Goal: Task Accomplishment & Management: Use online tool/utility

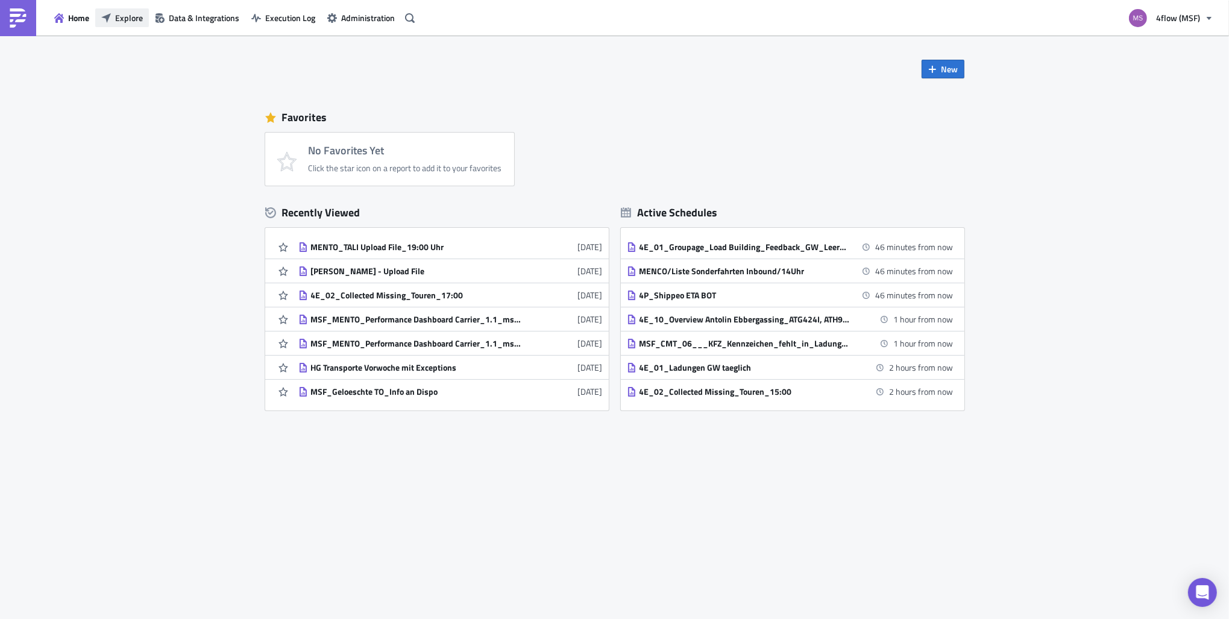
click at [118, 9] on button "Explore" at bounding box center [122, 17] width 54 height 19
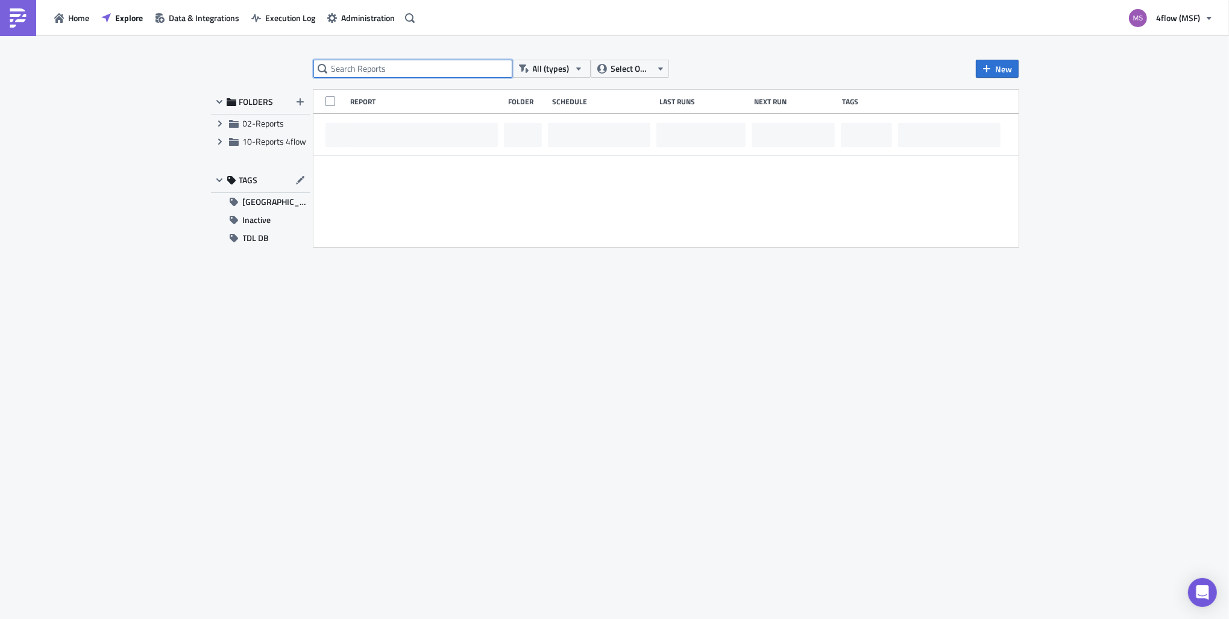
click at [352, 65] on input "text" at bounding box center [412, 69] width 199 height 18
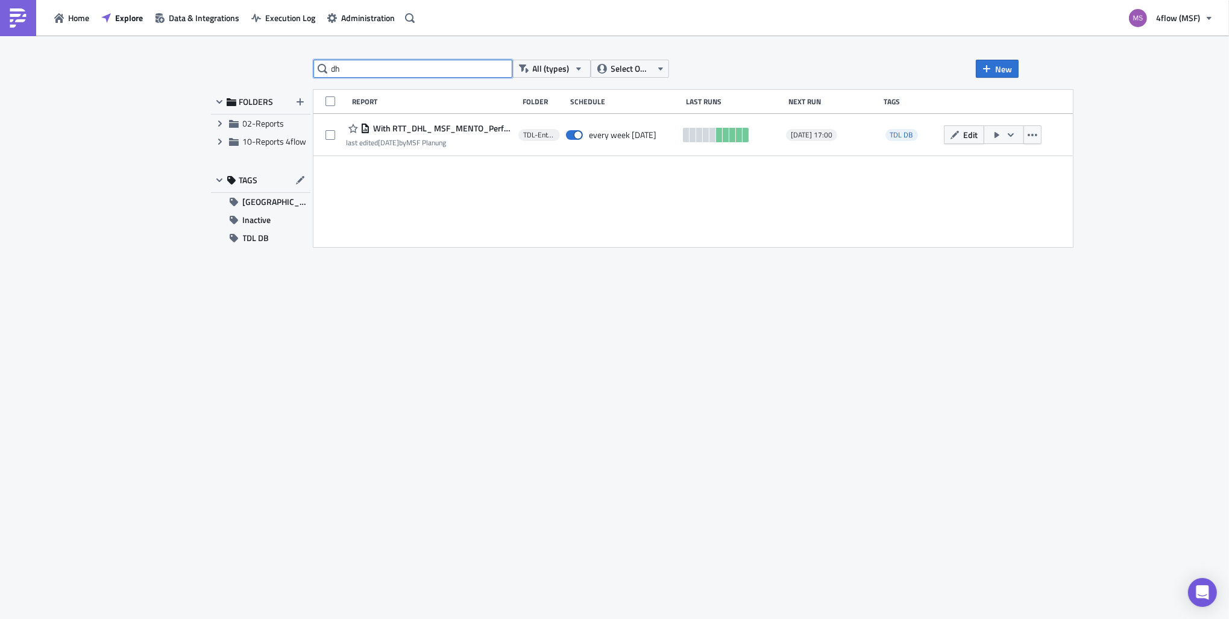
type input "d"
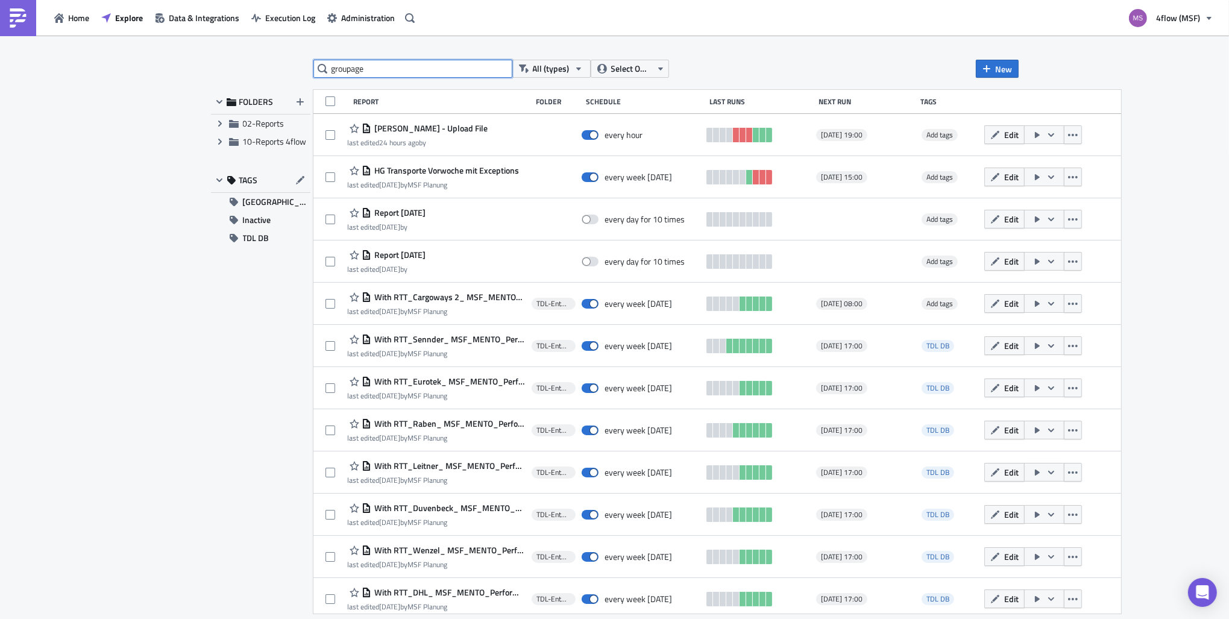
type input "groupage"
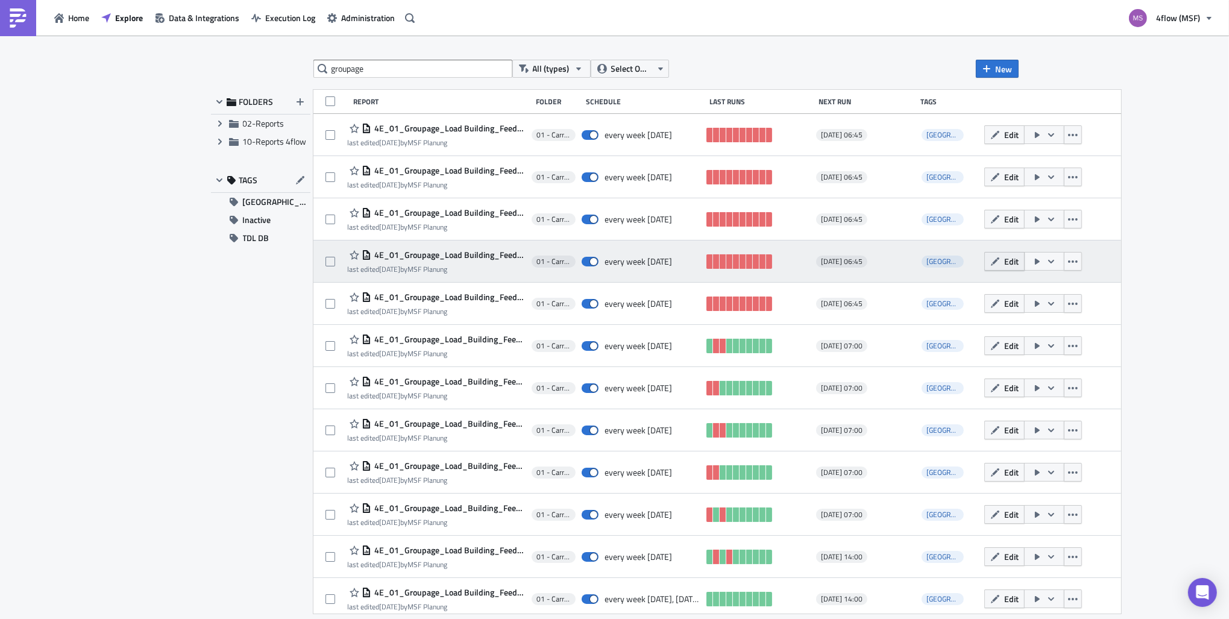
click at [1004, 262] on span "Edit" at bounding box center [1011, 261] width 14 height 13
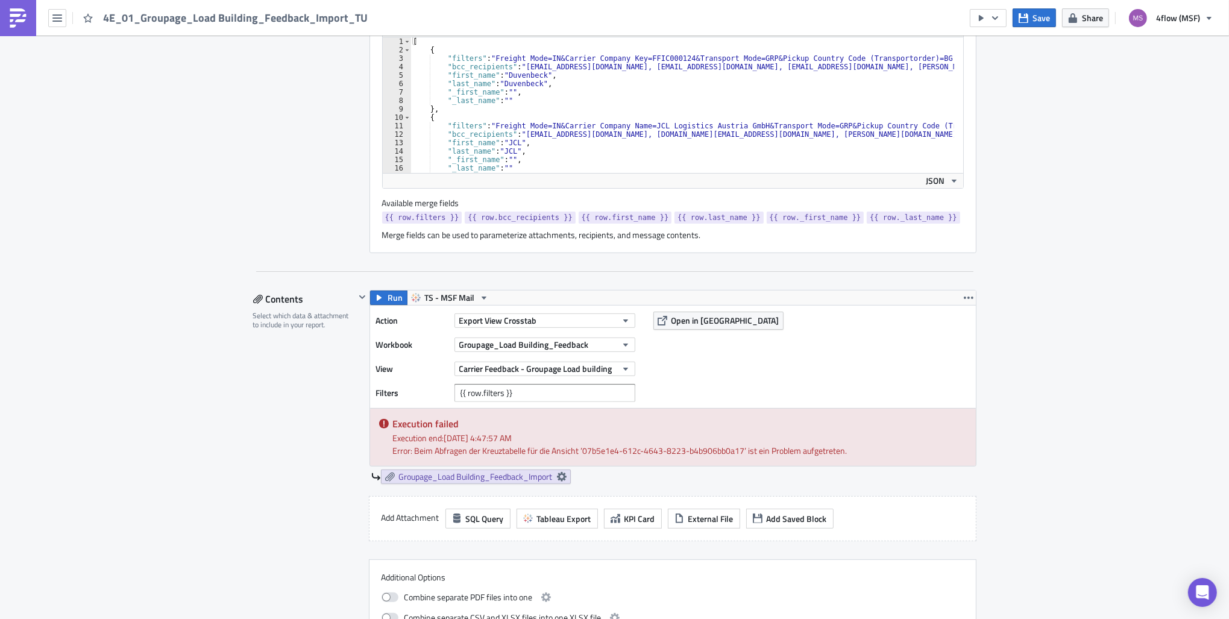
scroll to position [422, 0]
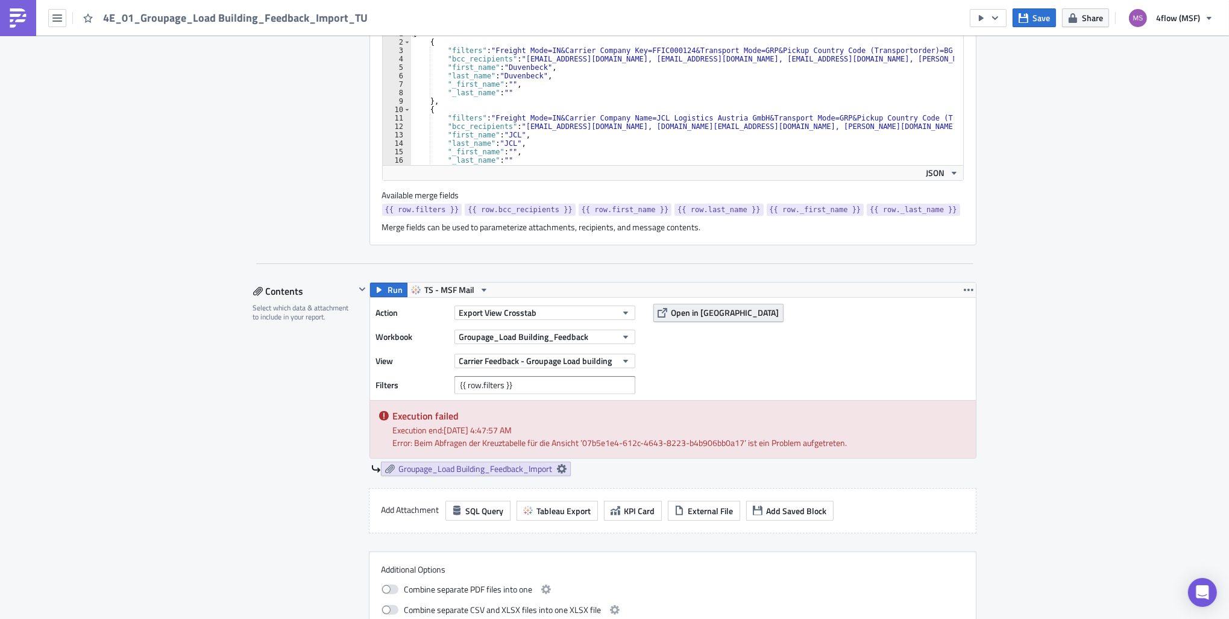
click at [717, 315] on span "Open in [GEOGRAPHIC_DATA]" at bounding box center [725, 312] width 108 height 13
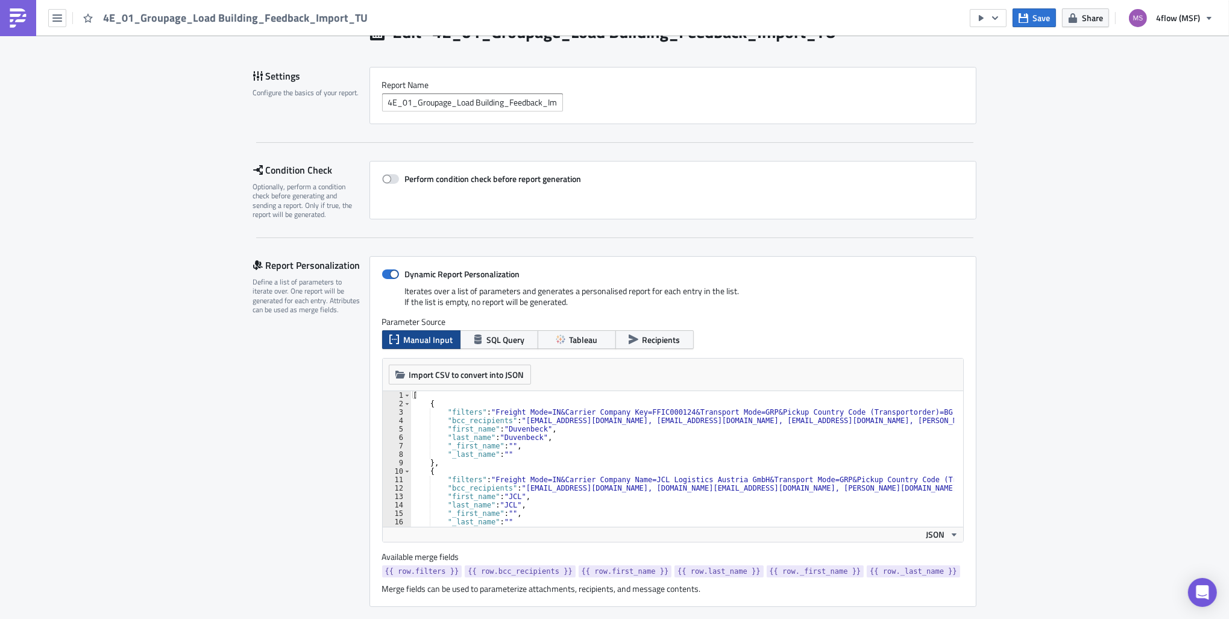
scroll to position [121, 0]
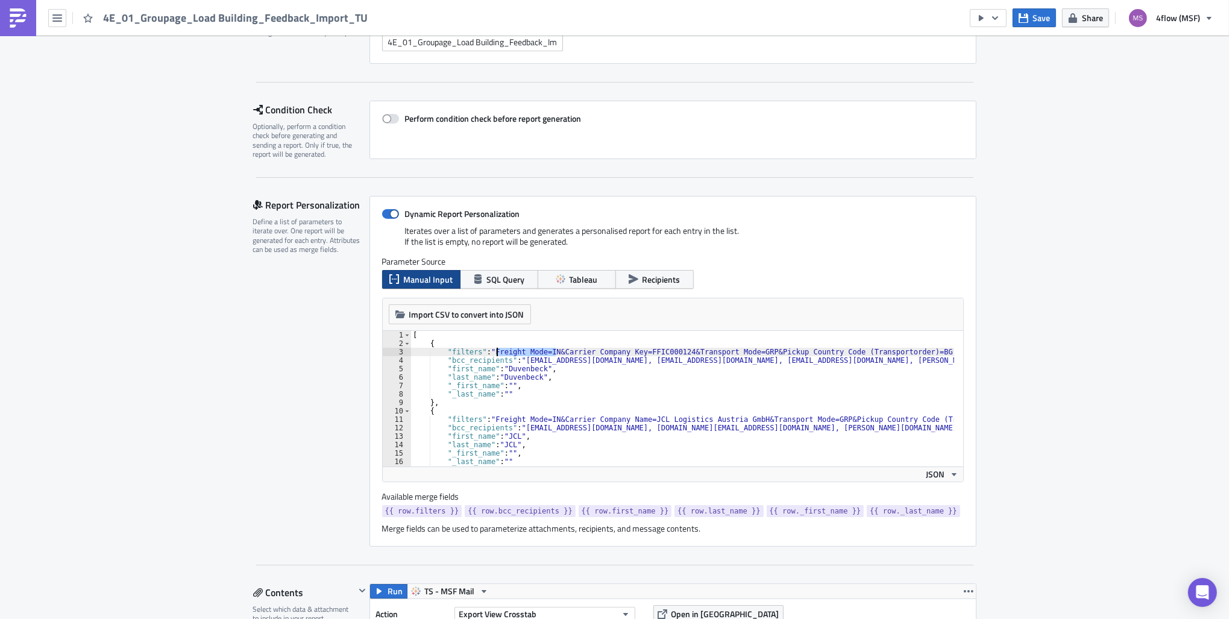
drag, startPoint x: 549, startPoint y: 351, endPoint x: 490, endPoint y: 351, distance: 59.0
click at [490, 351] on div "[ { "filters" : "Freight Mode=IN&Carrier Company Key=FFIC000124&Transport Mode=…" at bounding box center [981, 402] width 1142 height 143
click at [660, 390] on div "[ { "filters" : "Freight Mode=IN&Carrier Company Key=FFIC000124&Transport Mode=…" at bounding box center [981, 402] width 1142 height 143
click at [569, 343] on div "[ { "filters" : "Freight Mode=IN&Carrier Company Key=FFIC000124&Transport Mode=…" at bounding box center [981, 402] width 1142 height 143
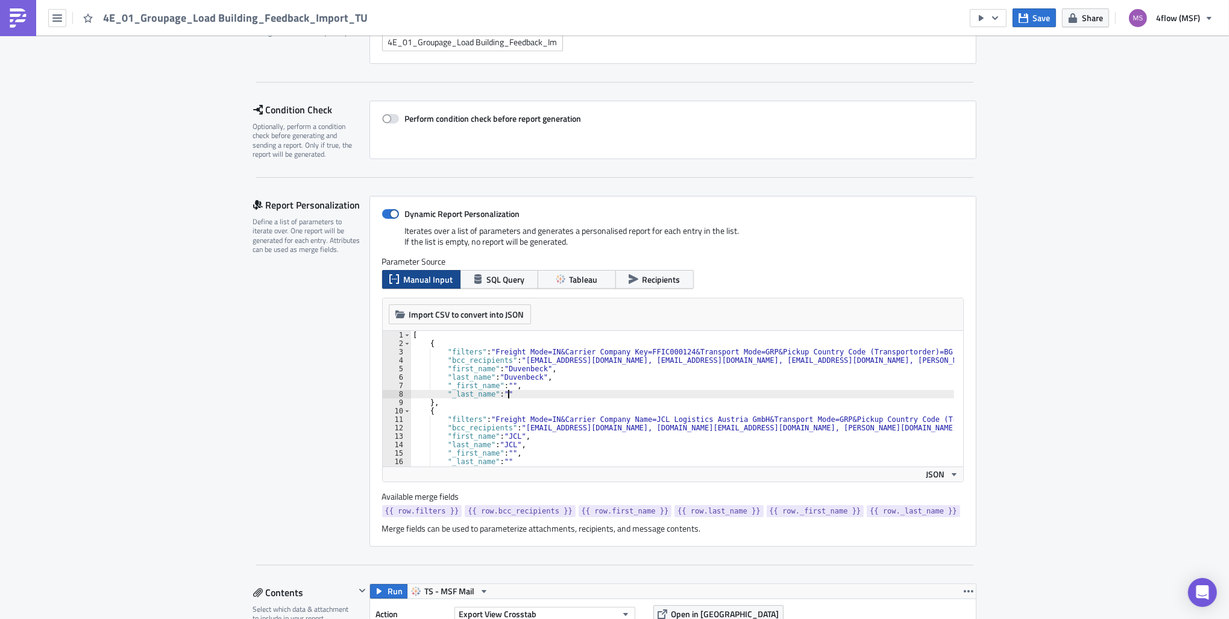
type textarea "{"
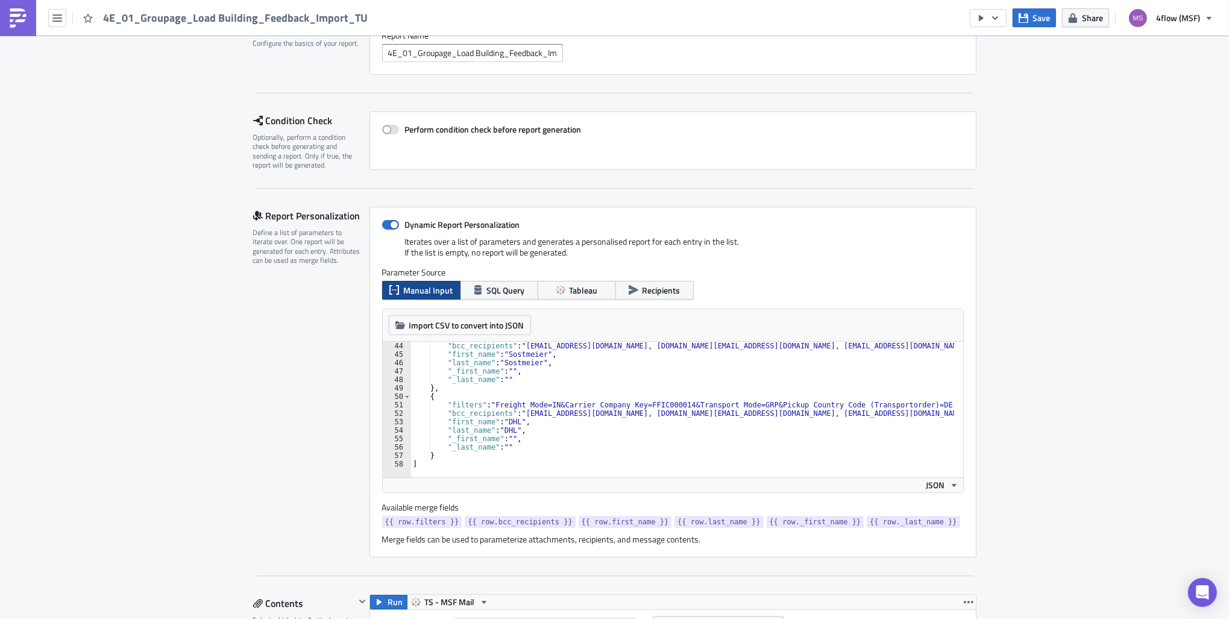
scroll to position [0, 0]
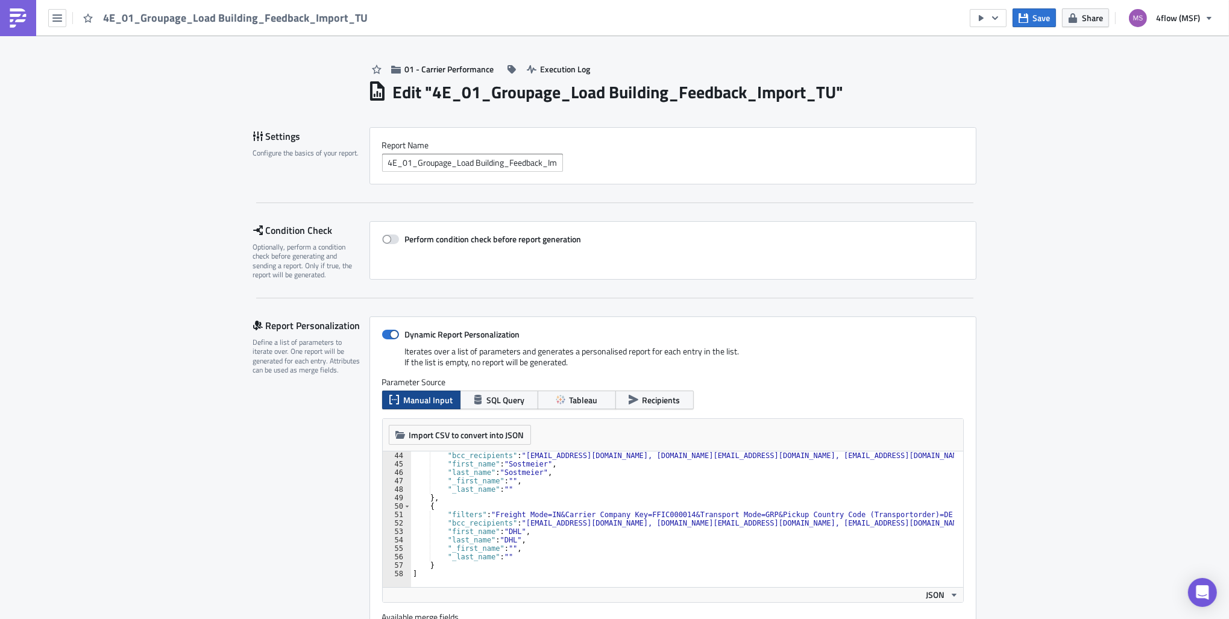
click at [546, 81] on h1 "Edit " 4E_01_Groupage_Load Building_Feedback_Import_TU "" at bounding box center [618, 92] width 451 height 22
click at [547, 74] on span "Execution Log" at bounding box center [565, 69] width 50 height 13
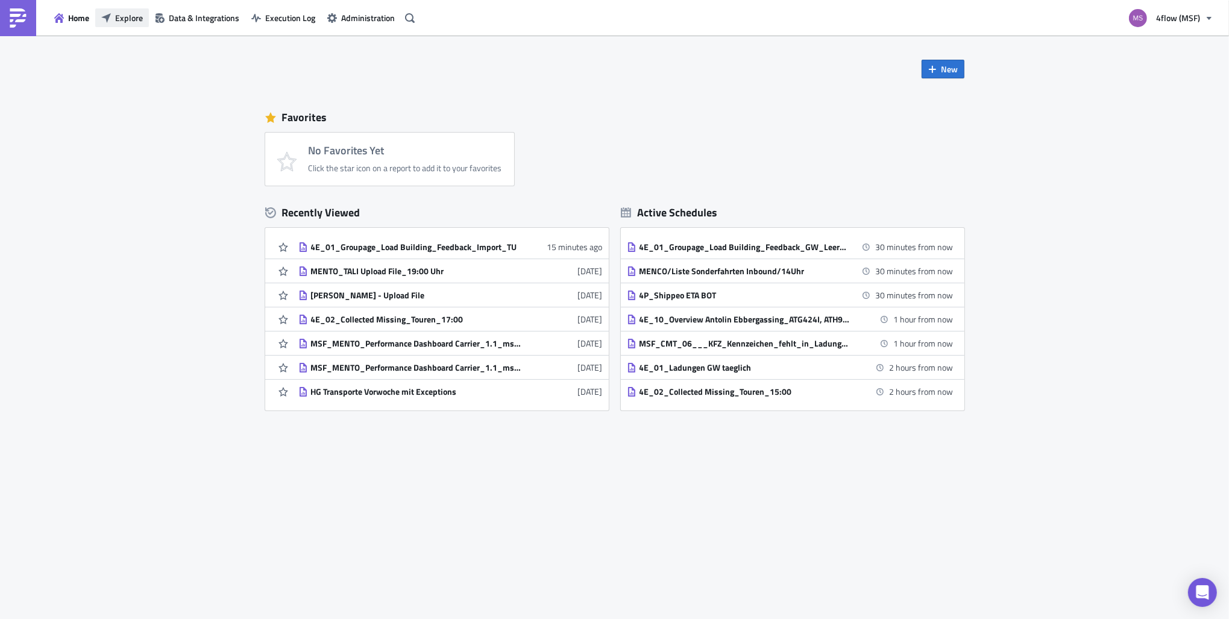
click at [127, 16] on span "Explore" at bounding box center [129, 17] width 28 height 13
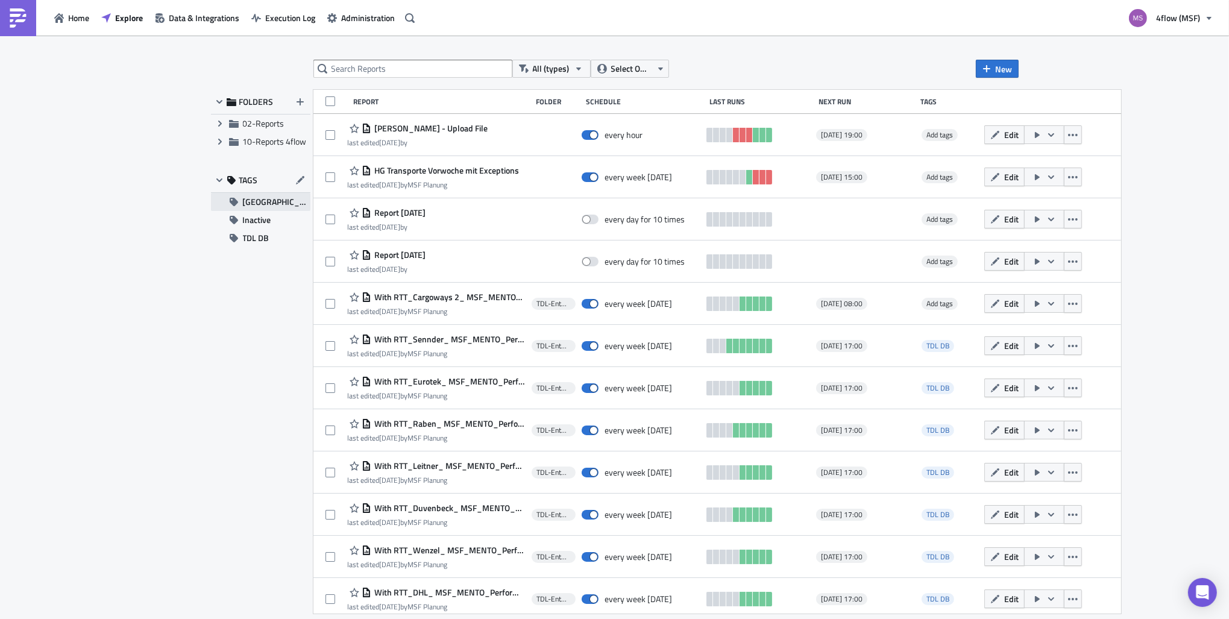
click at [280, 200] on span "[GEOGRAPHIC_DATA]" at bounding box center [276, 202] width 67 height 18
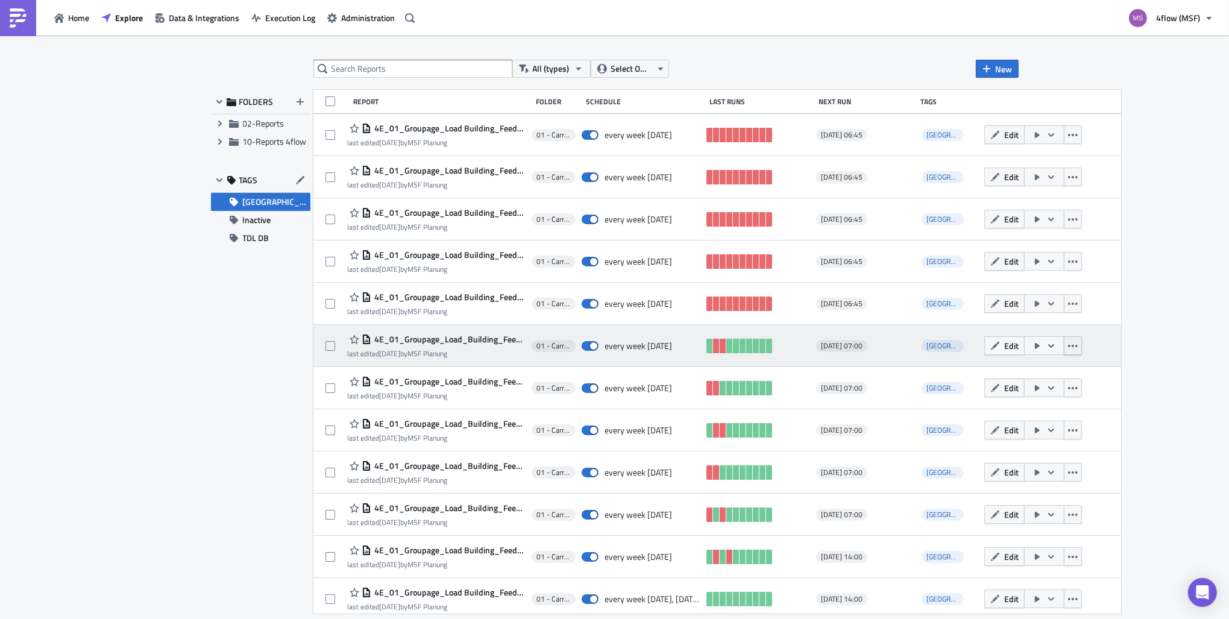
click at [1068, 348] on icon "button" at bounding box center [1073, 346] width 10 height 10
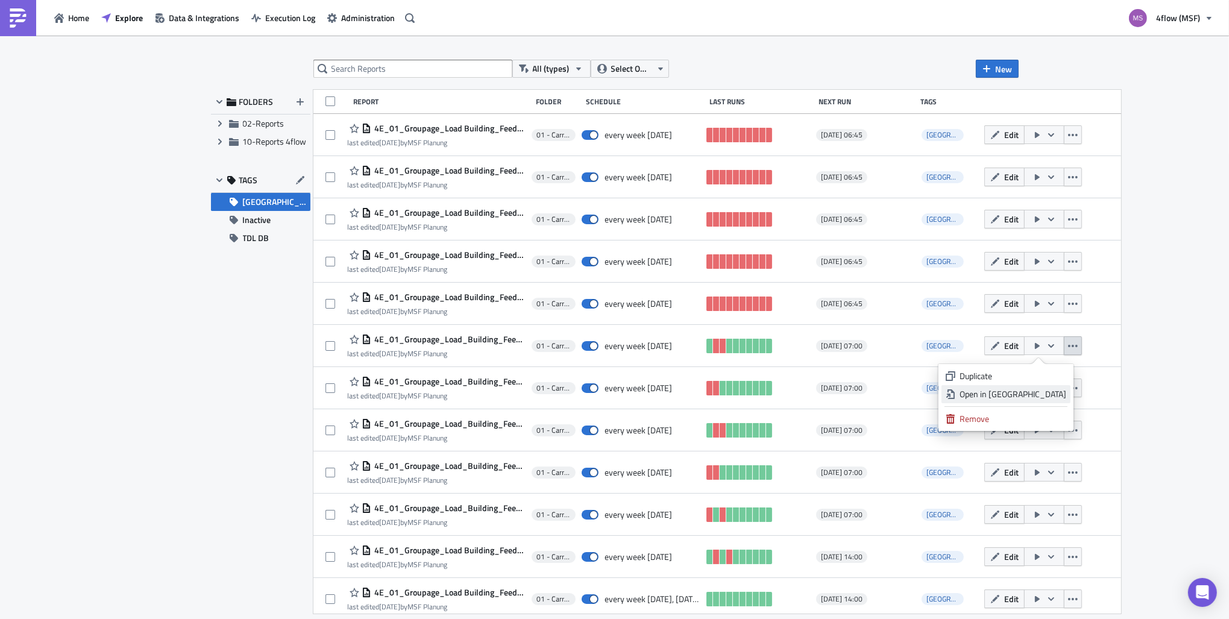
click at [1039, 389] on div "Open in New Tab" at bounding box center [1012, 394] width 107 height 12
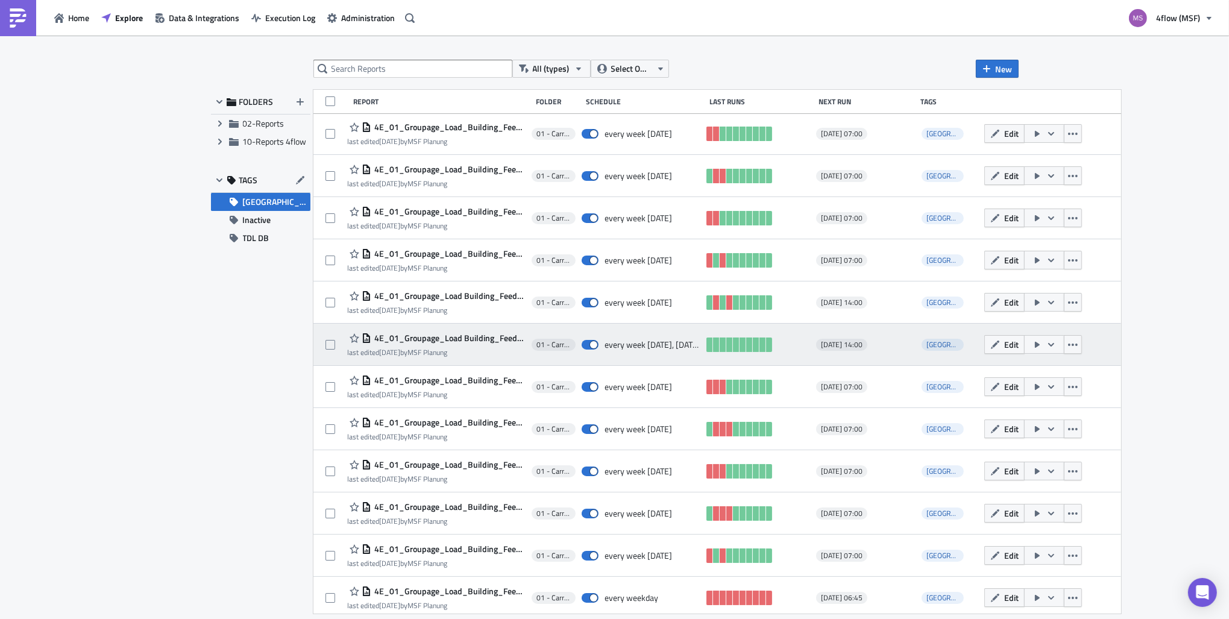
scroll to position [259, 0]
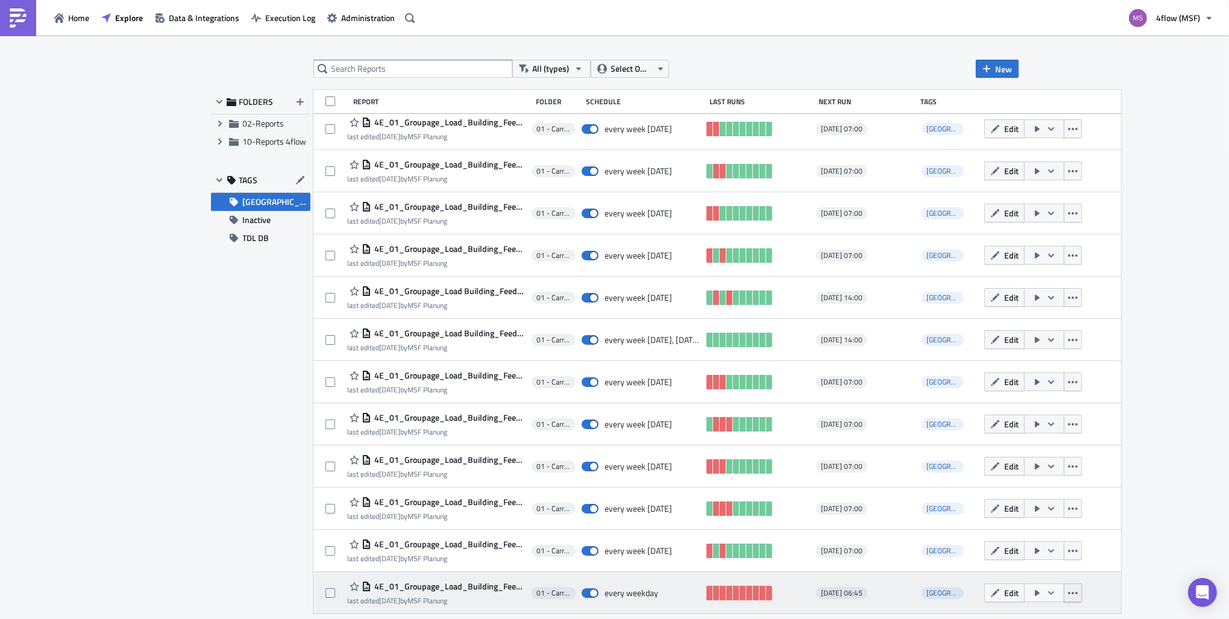
click at [1072, 592] on button "button" at bounding box center [1072, 592] width 18 height 19
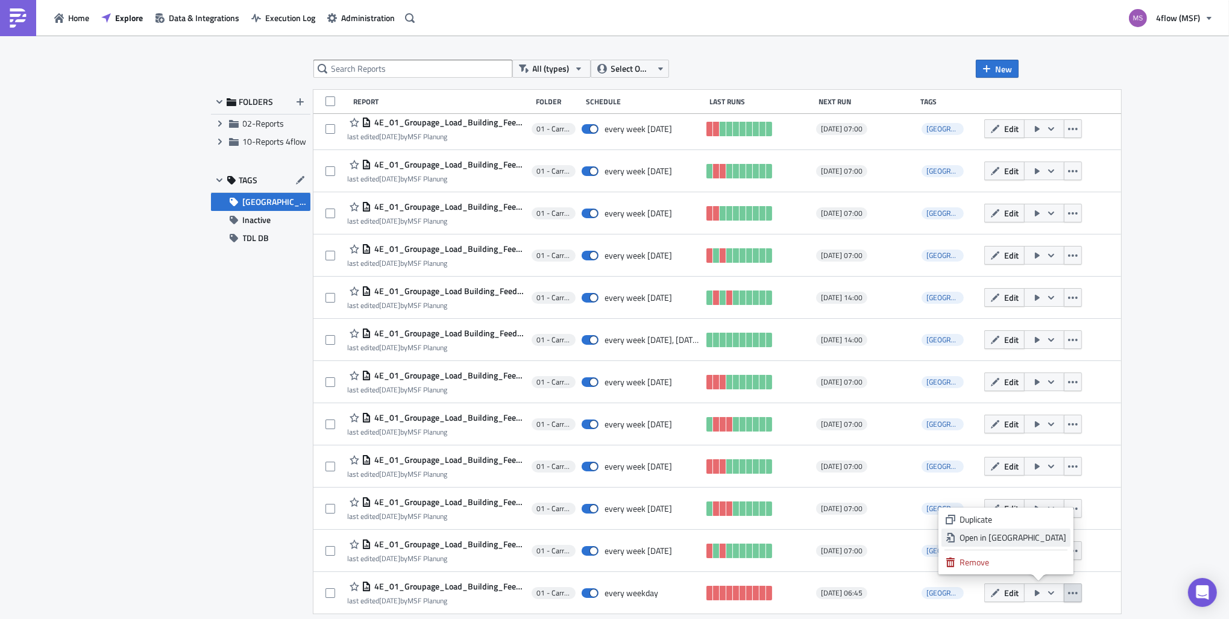
click at [1042, 539] on div "Open in New Tab" at bounding box center [1012, 537] width 107 height 12
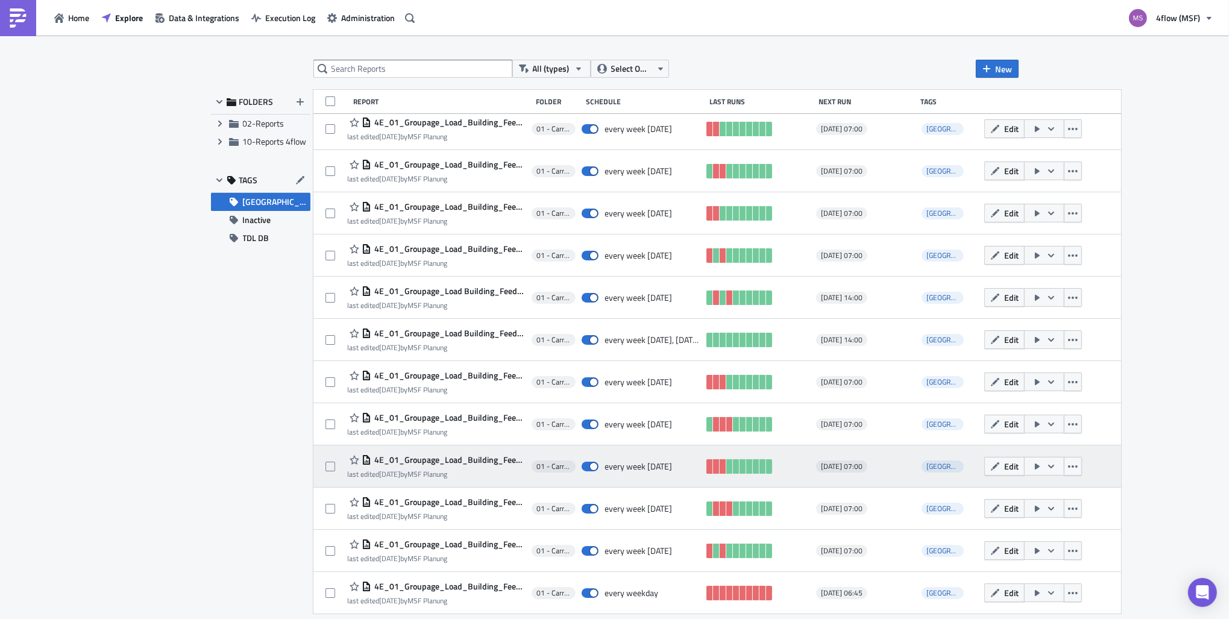
scroll to position [0, 0]
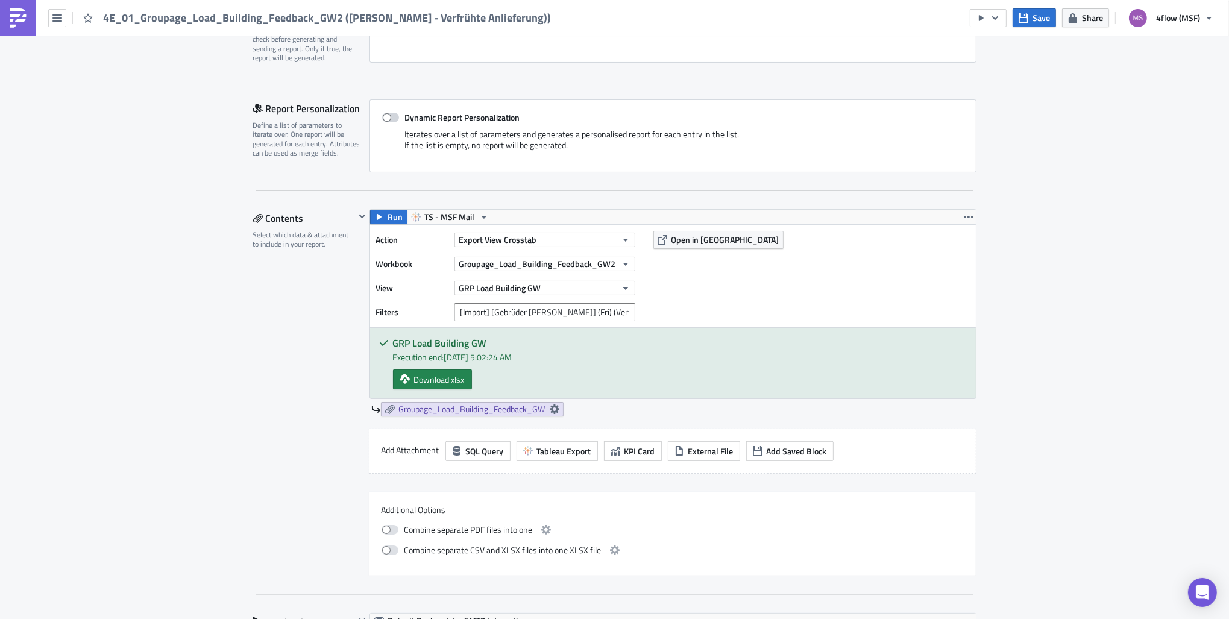
scroll to position [241, 0]
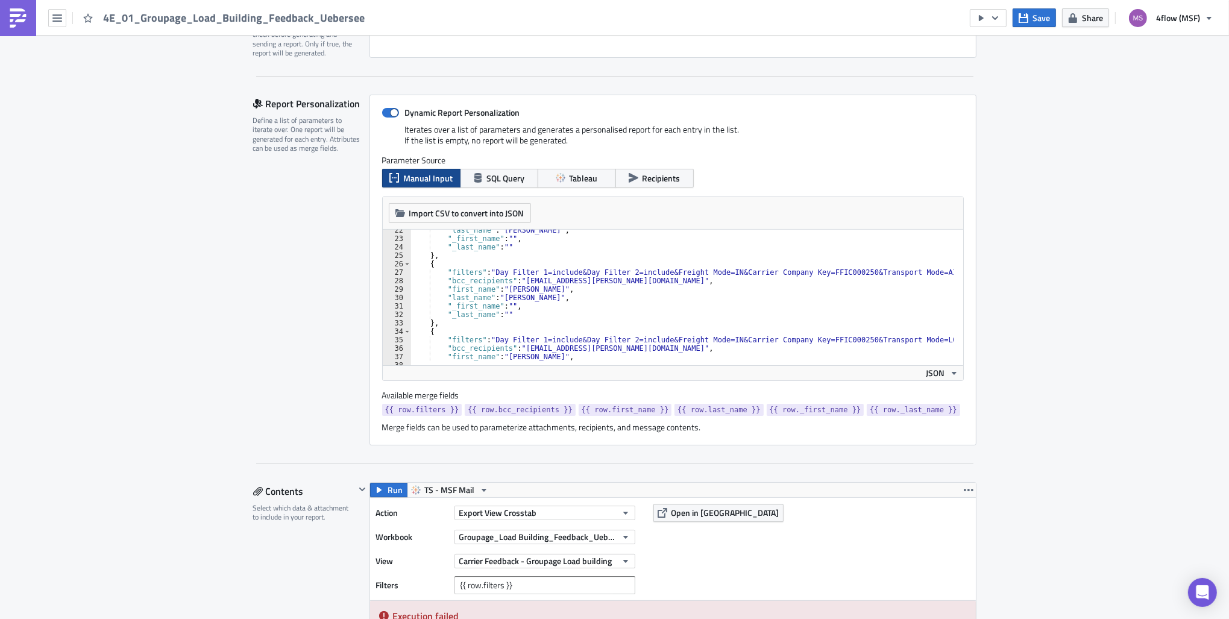
scroll to position [362, 0]
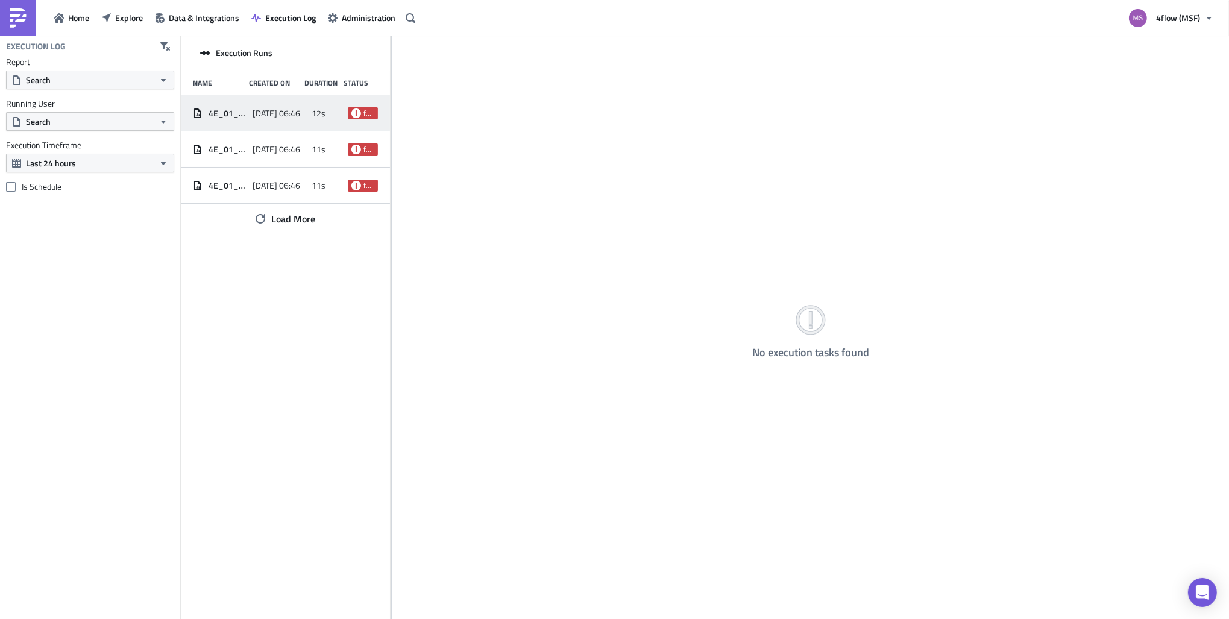
click at [275, 118] on div "[DATE] 06:46" at bounding box center [279, 113] width 54 height 22
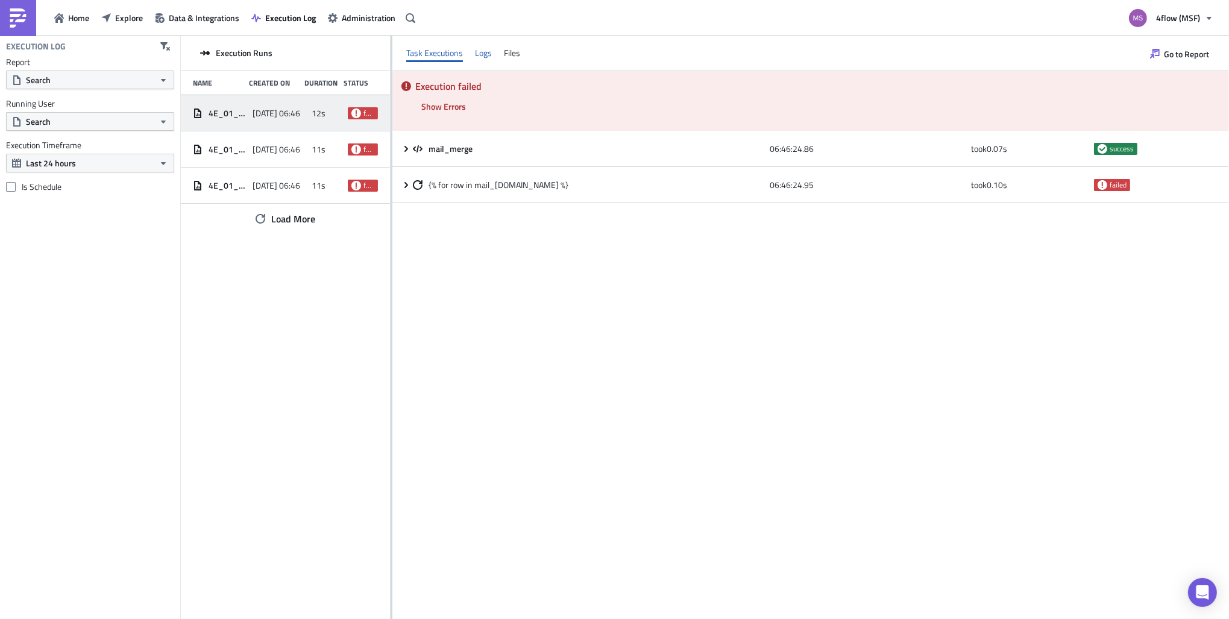
click at [475, 59] on div "Logs" at bounding box center [483, 53] width 17 height 18
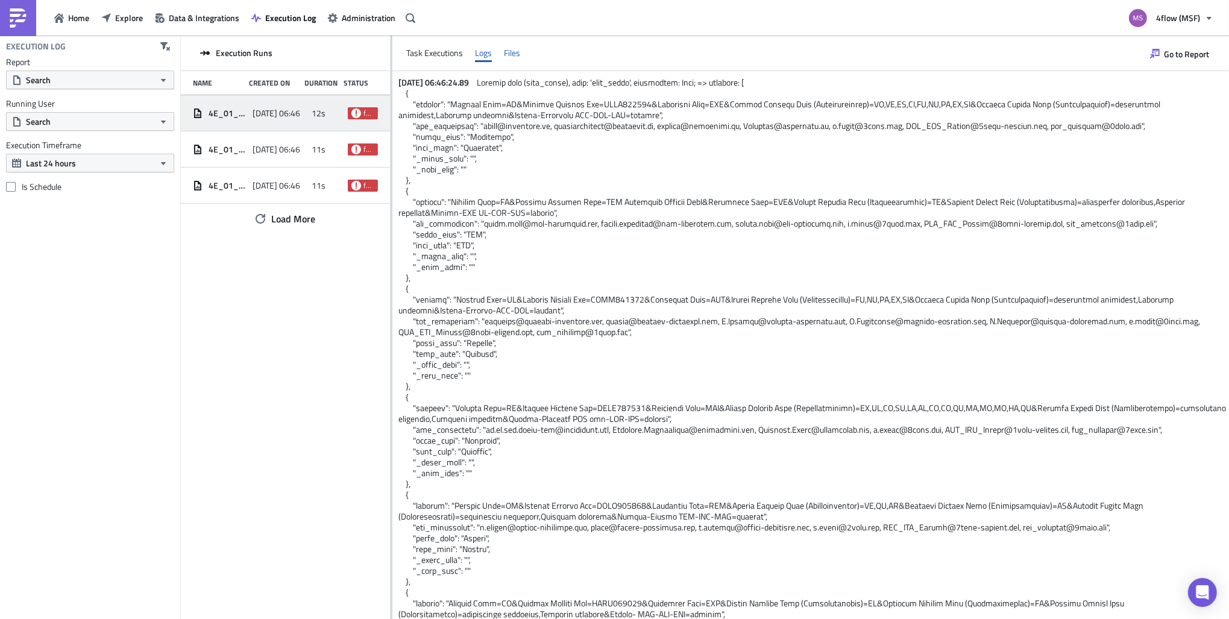
click at [513, 57] on div "Files" at bounding box center [512, 53] width 16 height 18
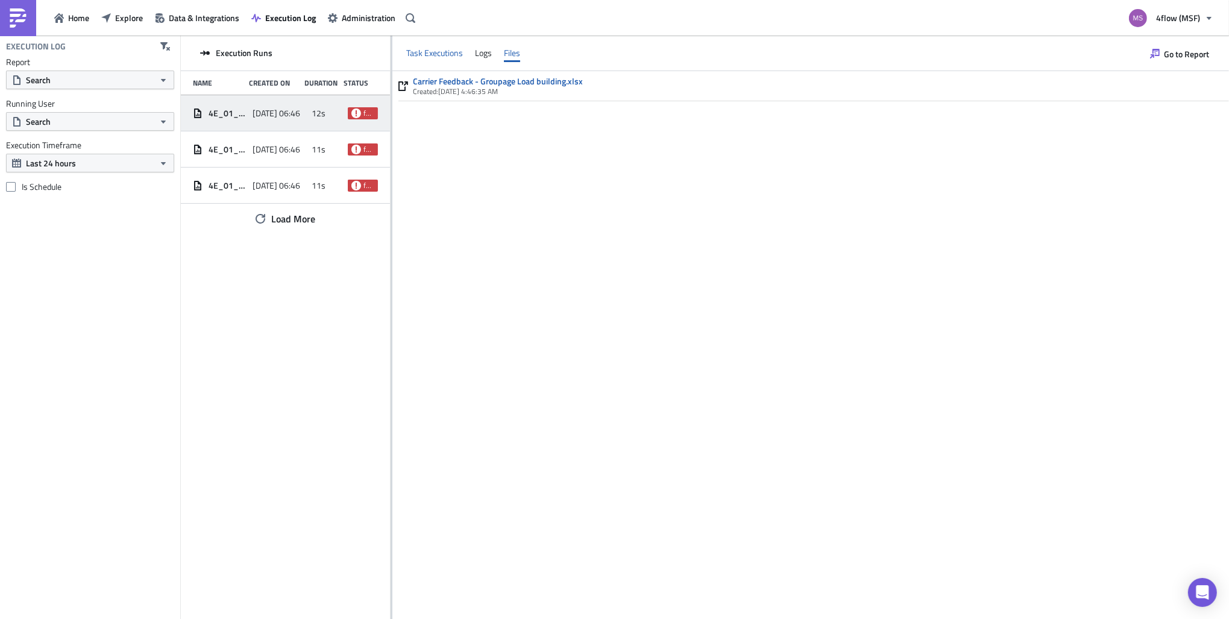
click at [426, 52] on div "Task Executions" at bounding box center [434, 53] width 57 height 18
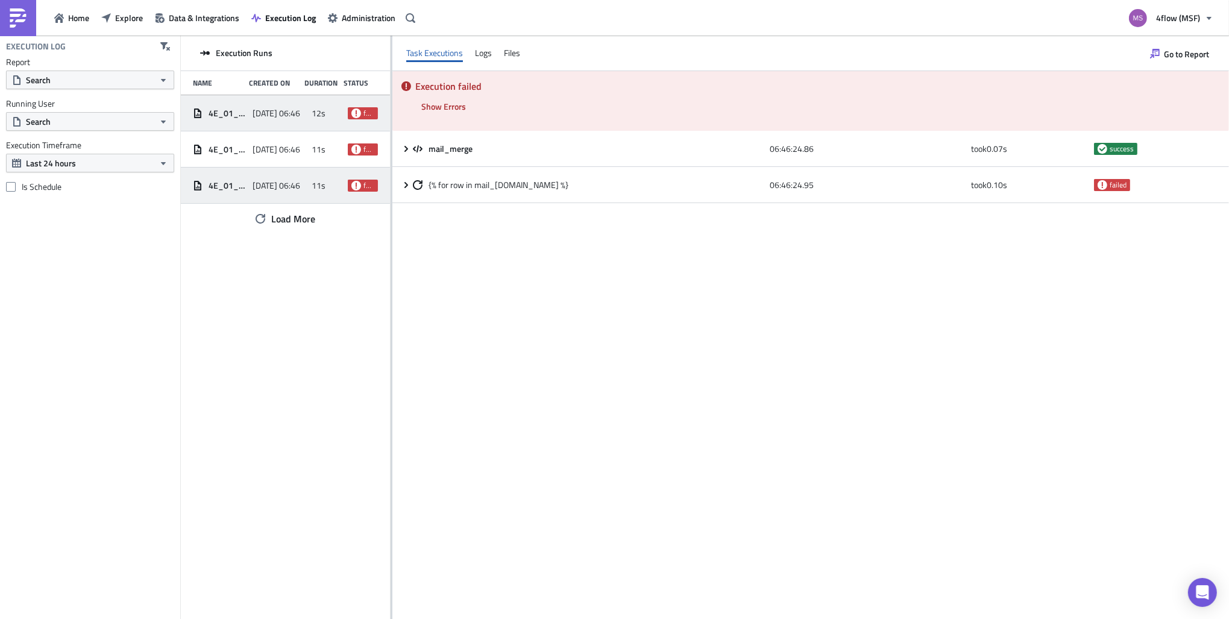
click at [263, 175] on div "2025-09-16 06:46" at bounding box center [279, 186] width 54 height 22
click at [284, 193] on div "2025-09-16 06:46" at bounding box center [279, 186] width 54 height 22
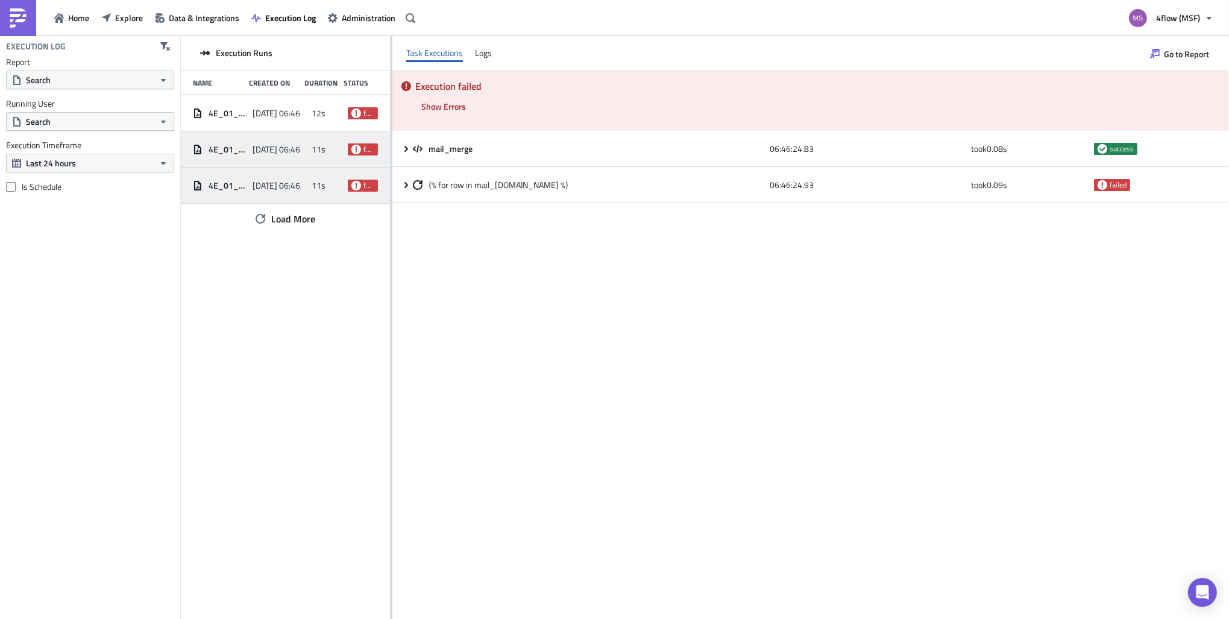
click at [298, 154] on div "2025-09-23 06:46" at bounding box center [279, 150] width 54 height 22
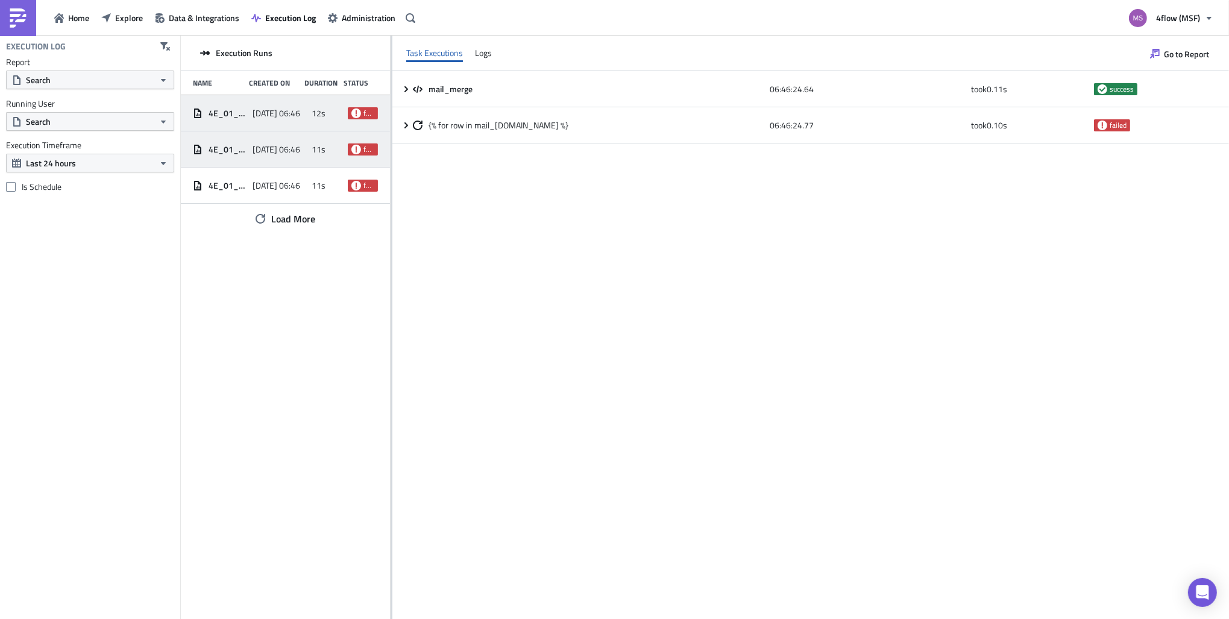
click at [284, 113] on span "2025-09-30 06:46" at bounding box center [276, 113] width 48 height 11
click at [489, 53] on div "Logs" at bounding box center [483, 53] width 17 height 18
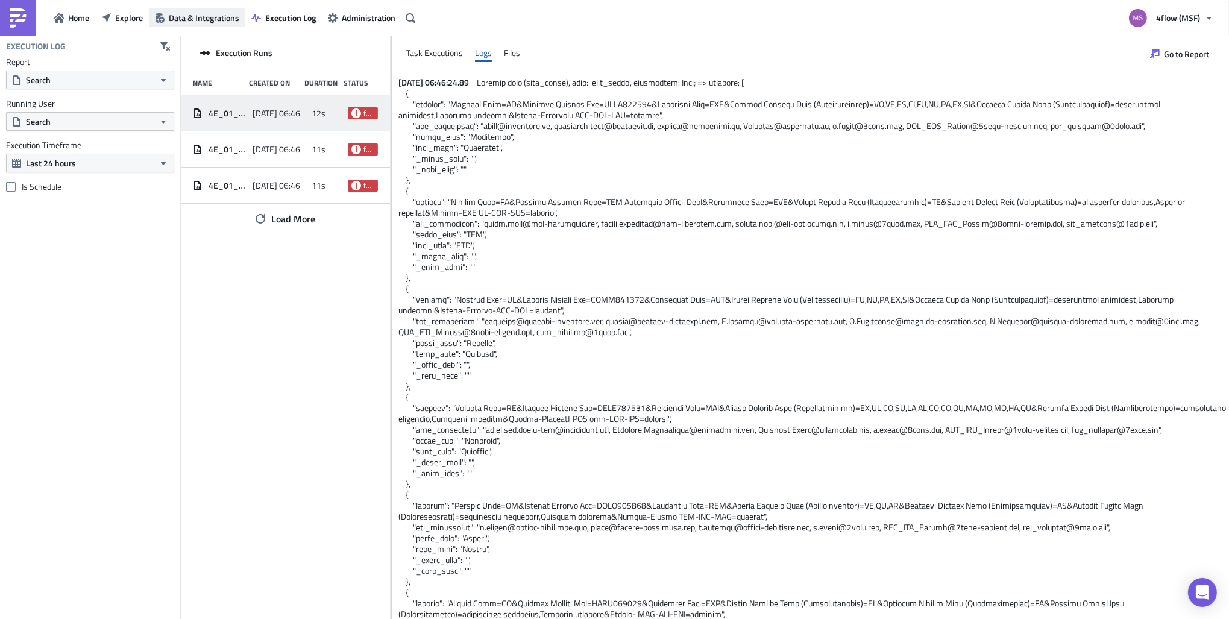
click at [189, 23] on span "Data & Integrations" at bounding box center [204, 17] width 70 height 13
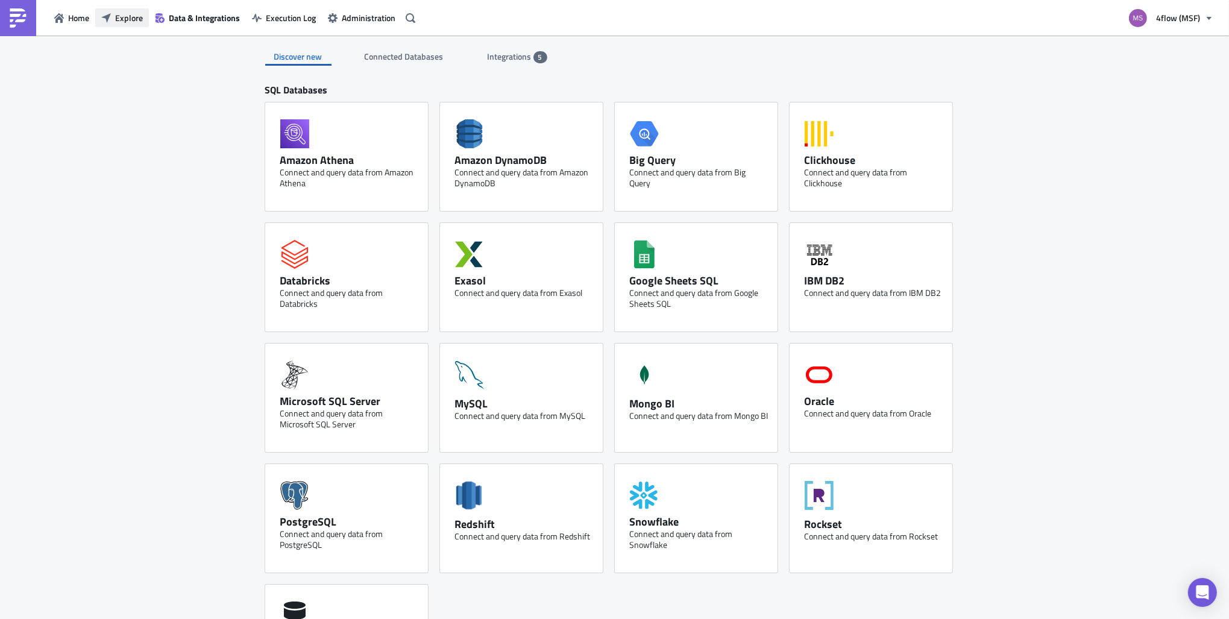
click at [131, 20] on span "Explore" at bounding box center [129, 17] width 28 height 13
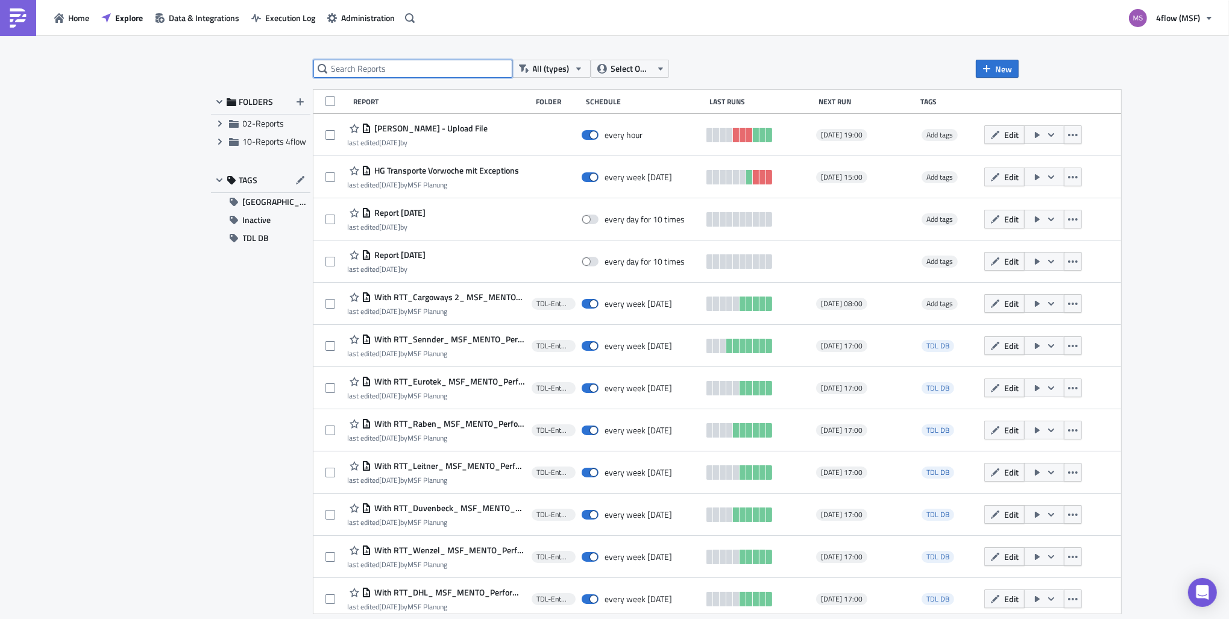
click at [381, 62] on input "text" at bounding box center [412, 69] width 199 height 18
click at [289, 205] on span "[GEOGRAPHIC_DATA]" at bounding box center [276, 202] width 67 height 18
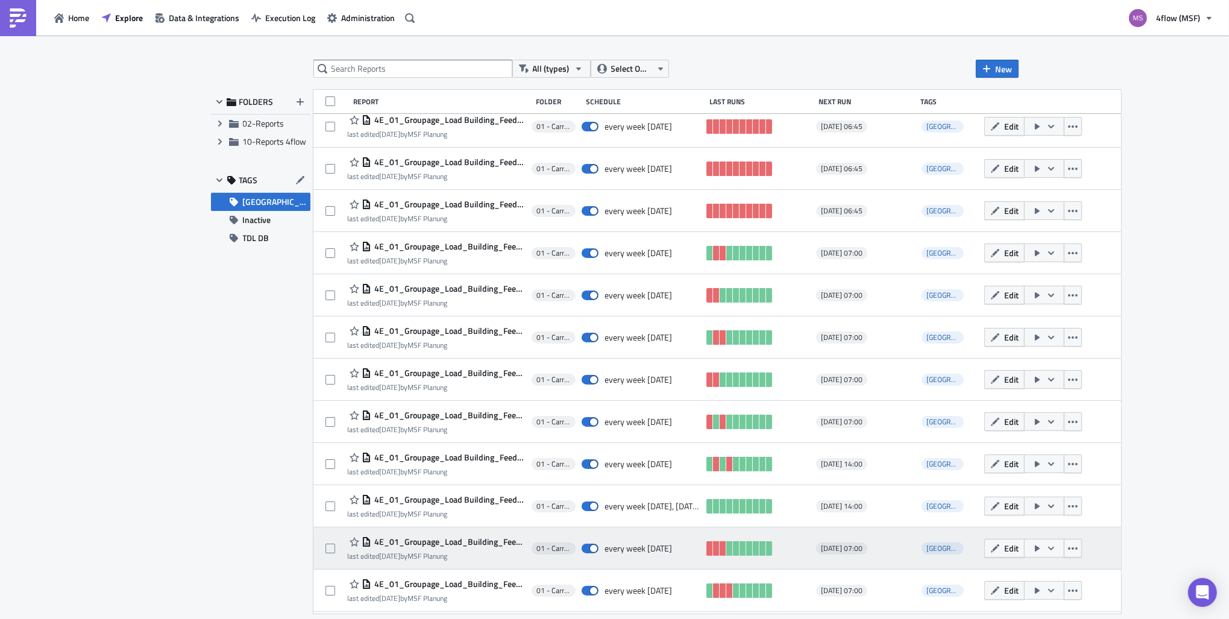
scroll to position [163, 0]
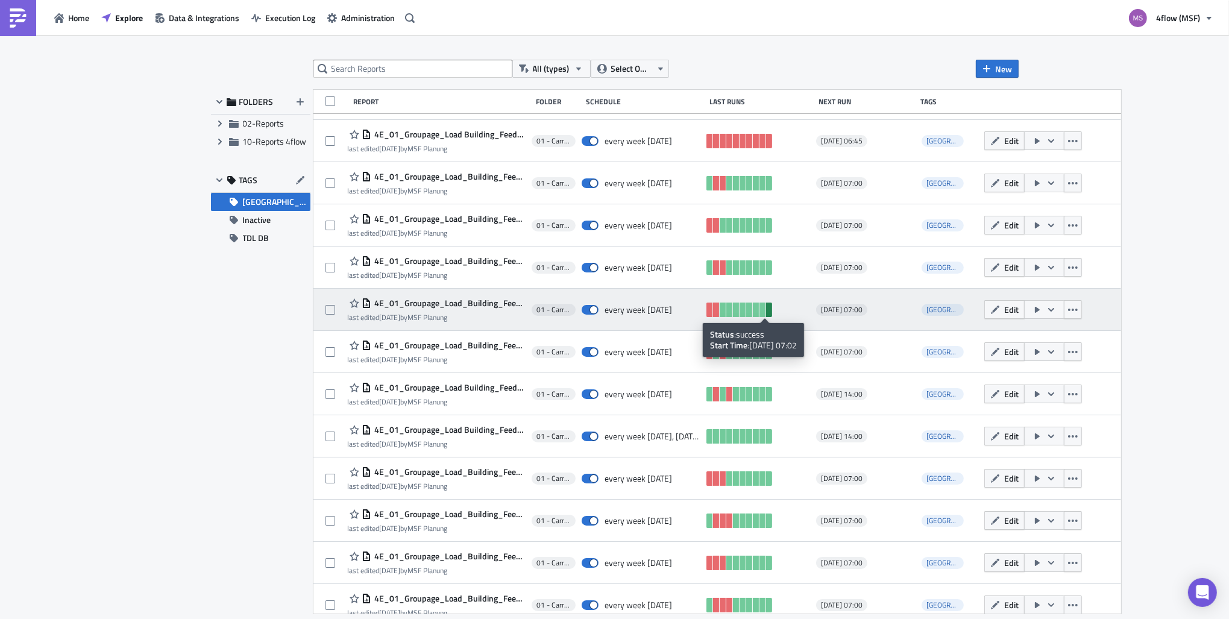
click at [766, 310] on link at bounding box center [769, 309] width 6 height 14
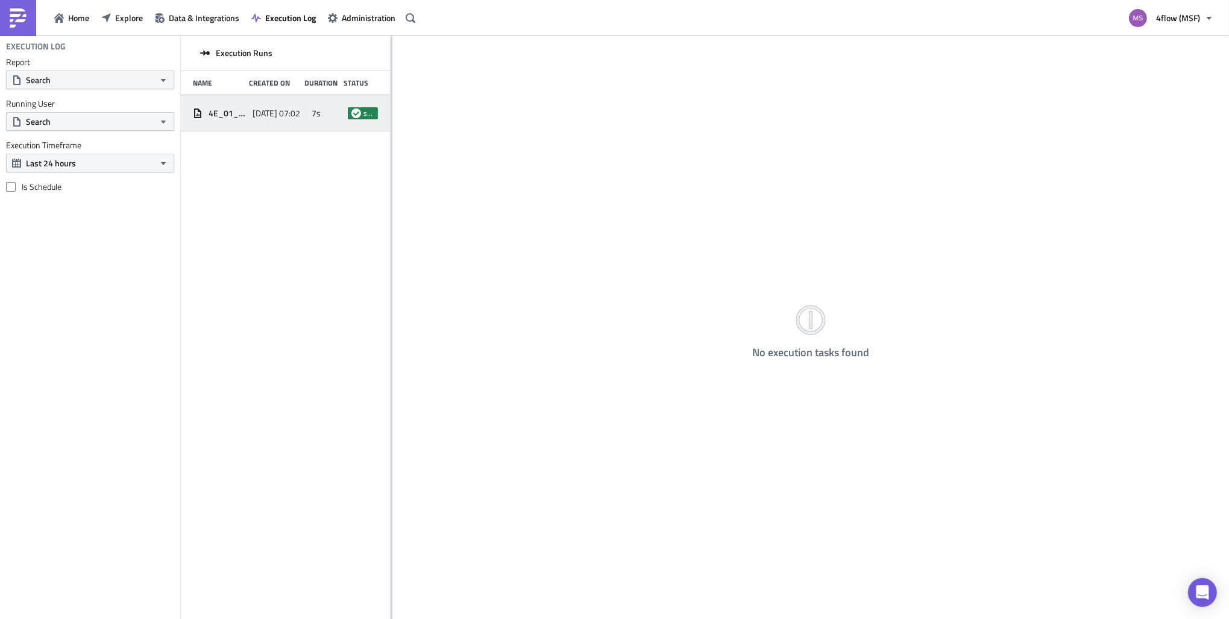
click at [228, 104] on div "4E_01_Groupage_Load_Building_Feedback_GW2 (Dienstag - Verfrühte Anlieferung))" at bounding box center [220, 113] width 54 height 22
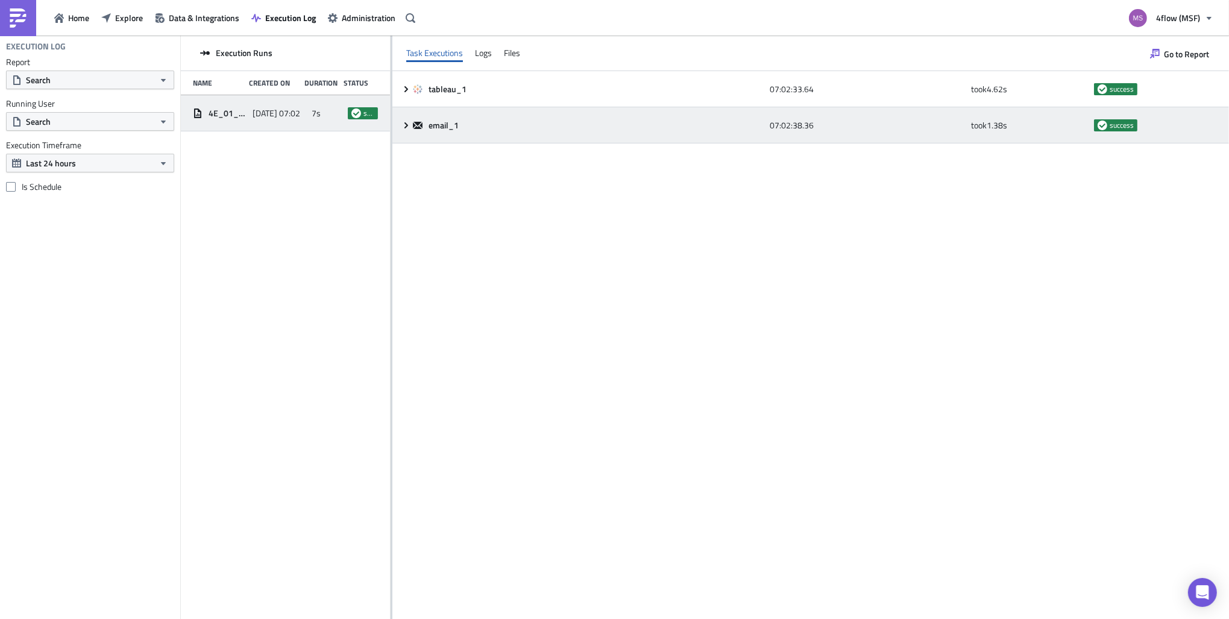
click at [430, 119] on div "email_1" at bounding box center [588, 125] width 351 height 22
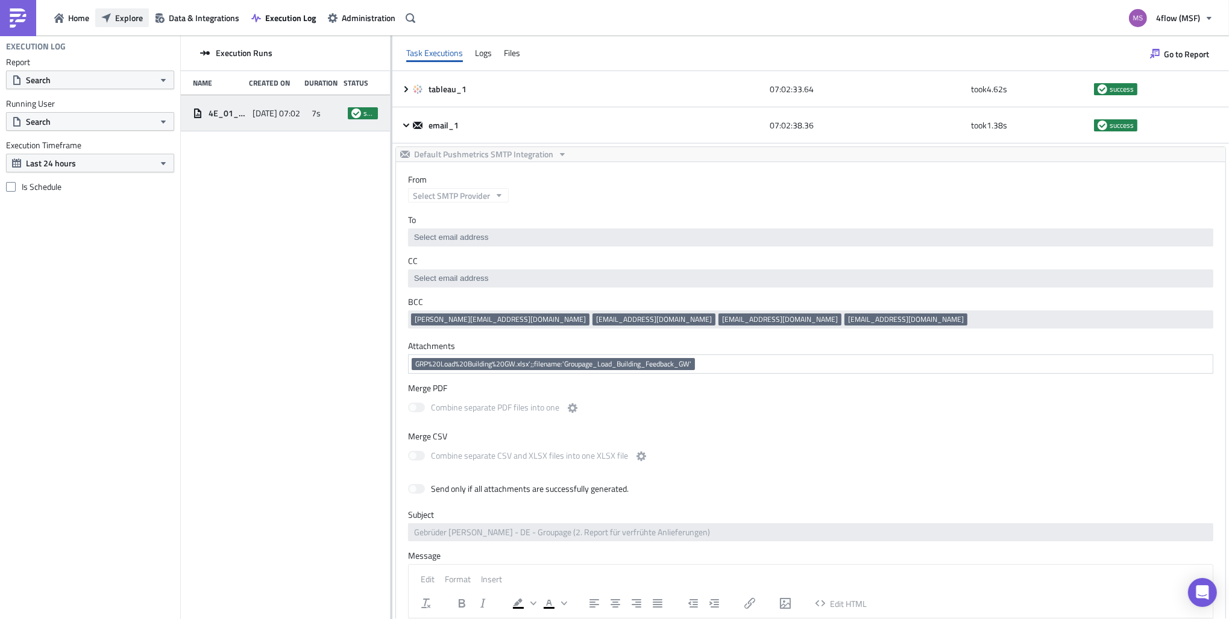
click at [122, 21] on span "Explore" at bounding box center [129, 17] width 28 height 13
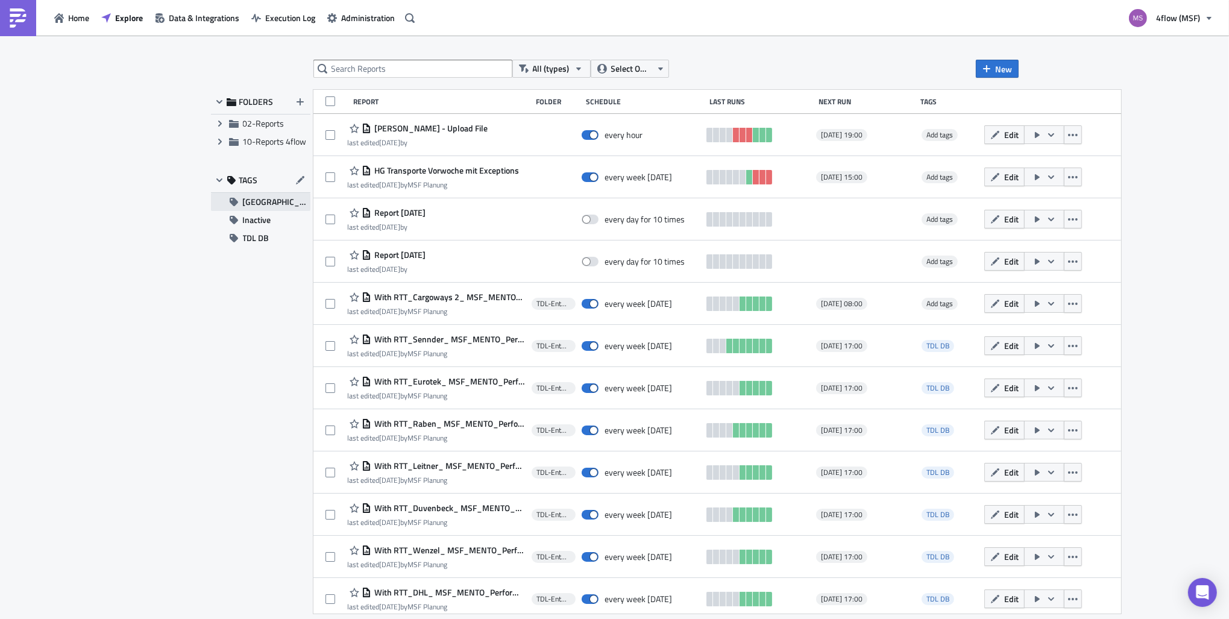
click at [263, 207] on span "[GEOGRAPHIC_DATA]" at bounding box center [276, 202] width 67 height 18
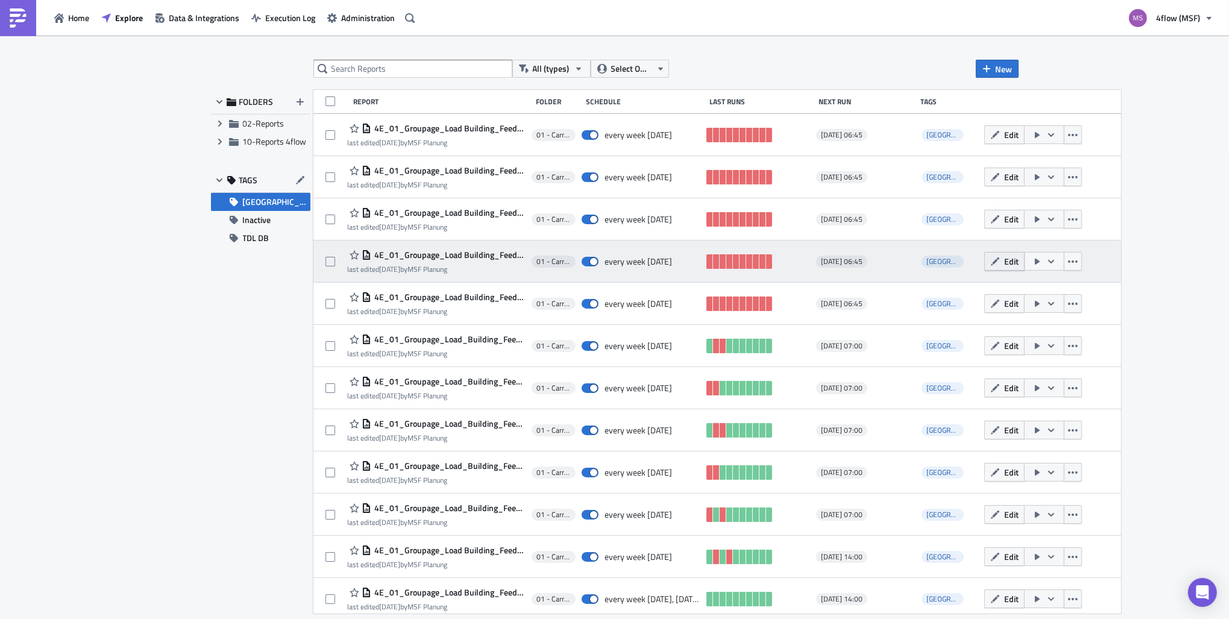
click at [1004, 263] on span "Edit" at bounding box center [1011, 261] width 14 height 13
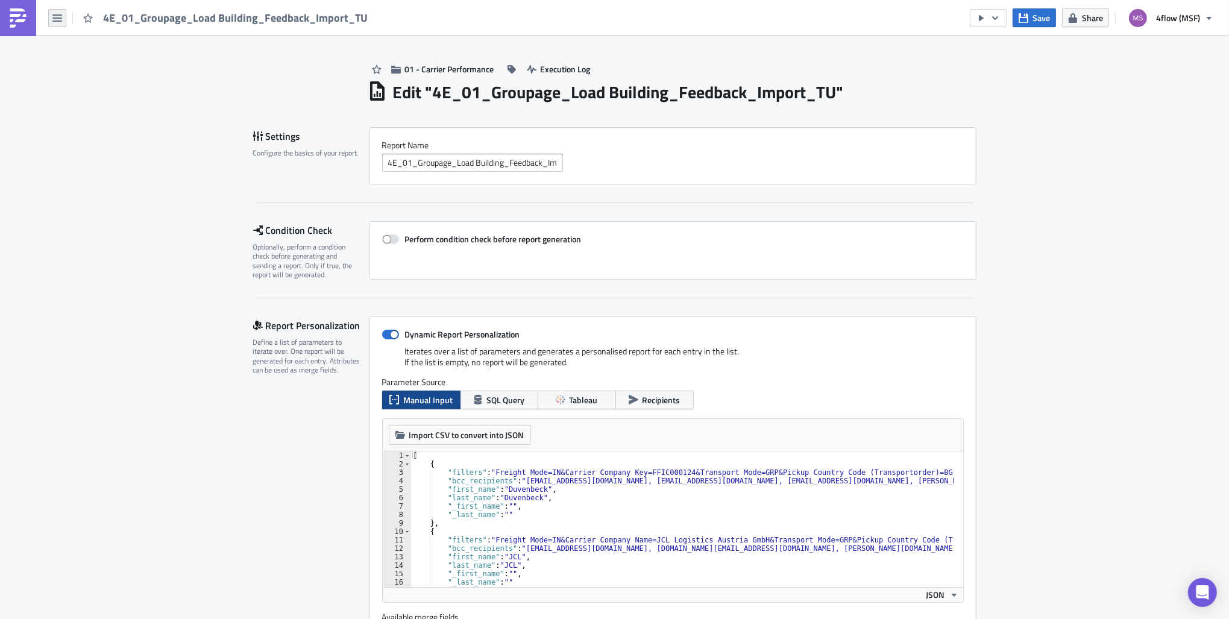
click at [61, 21] on icon "button" at bounding box center [57, 18] width 10 height 10
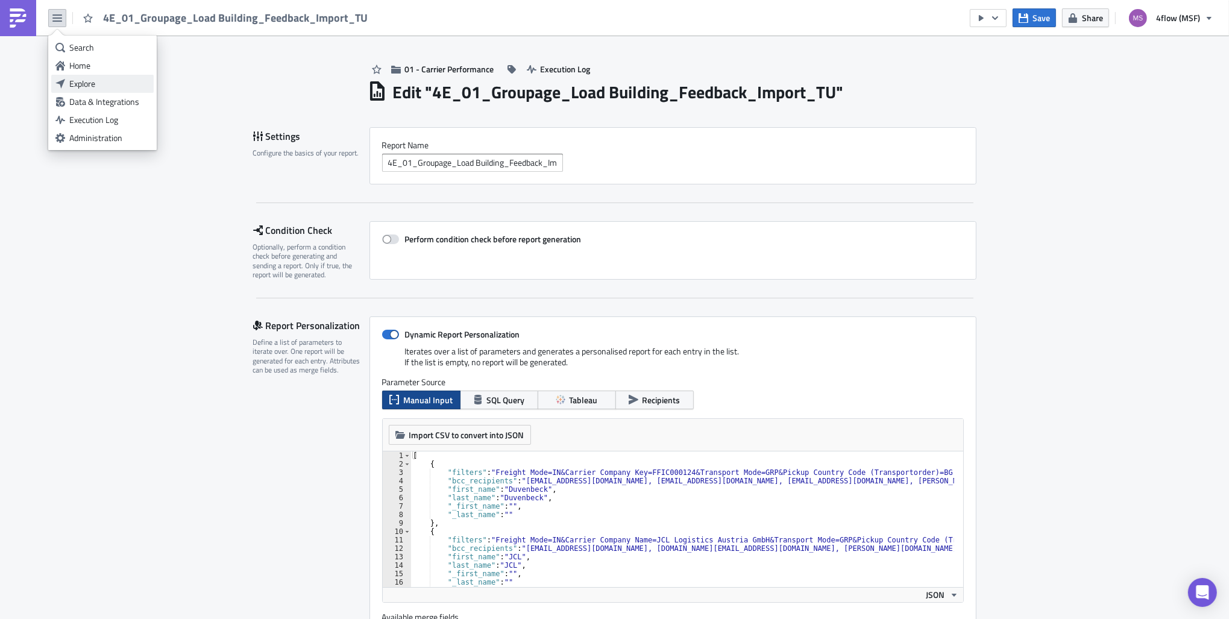
click at [94, 83] on div "Explore" at bounding box center [109, 84] width 80 height 12
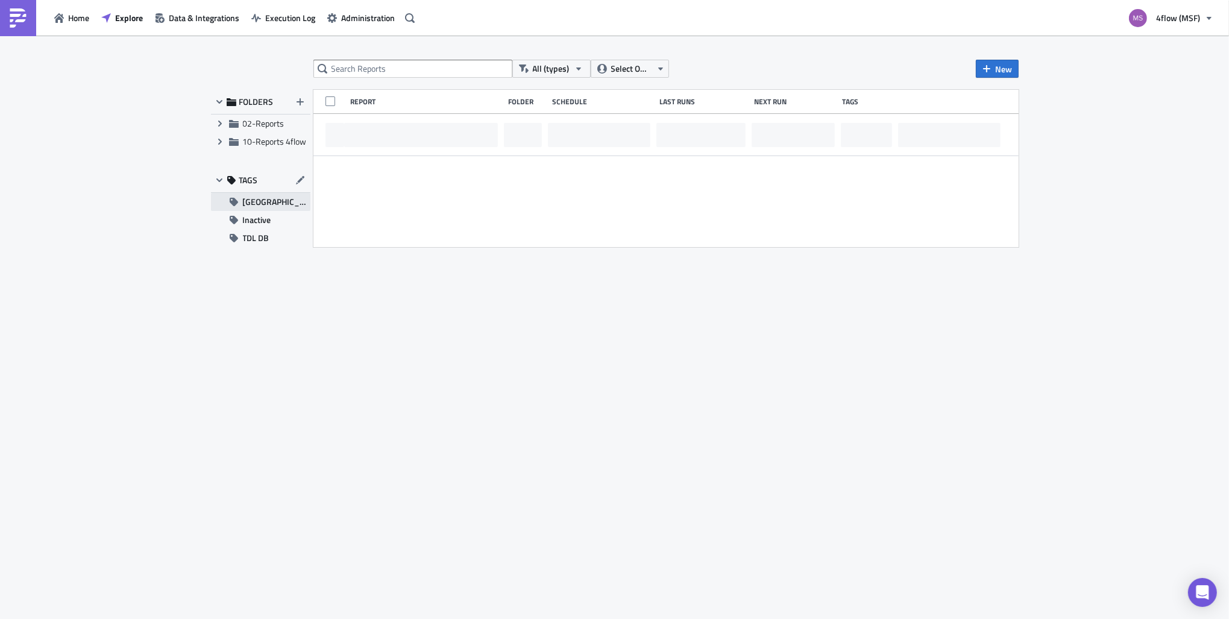
click at [257, 197] on span "GRP Load Building" at bounding box center [276, 202] width 67 height 18
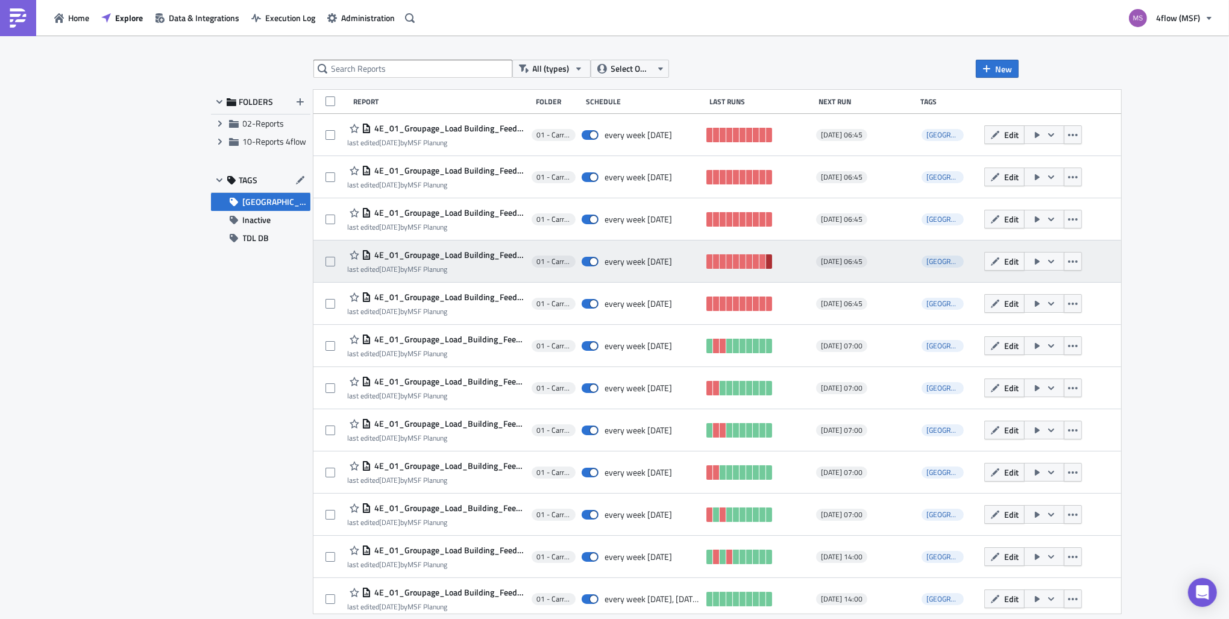
click at [766, 260] on link at bounding box center [769, 261] width 6 height 14
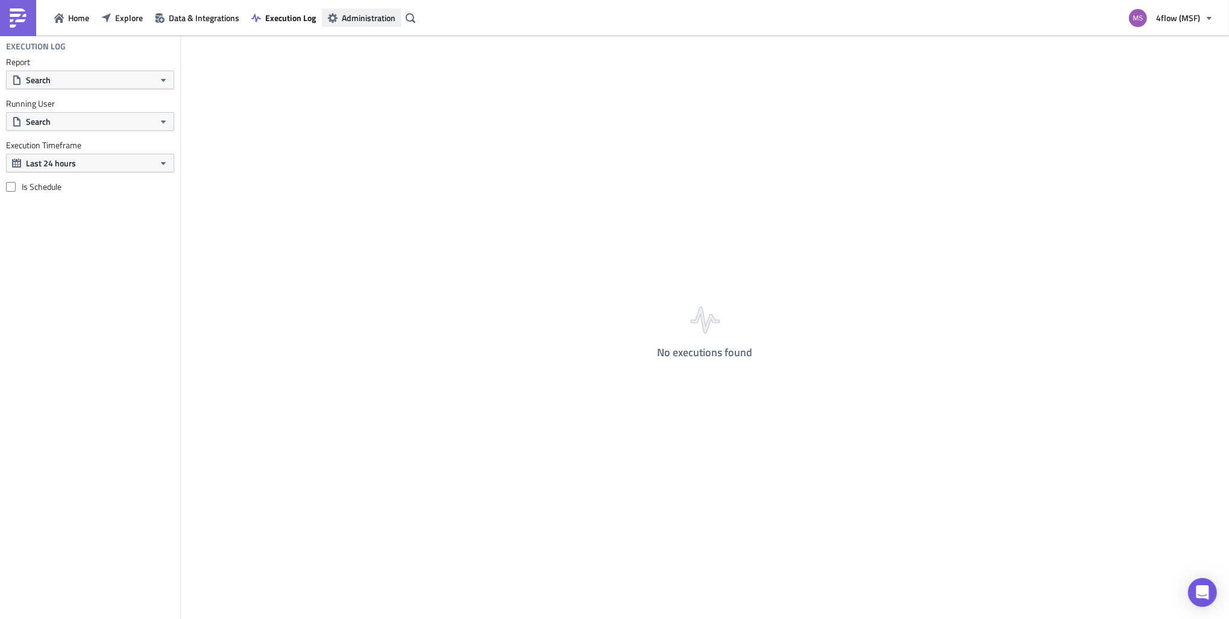
click at [354, 25] on button "Administration" at bounding box center [362, 17] width 80 height 19
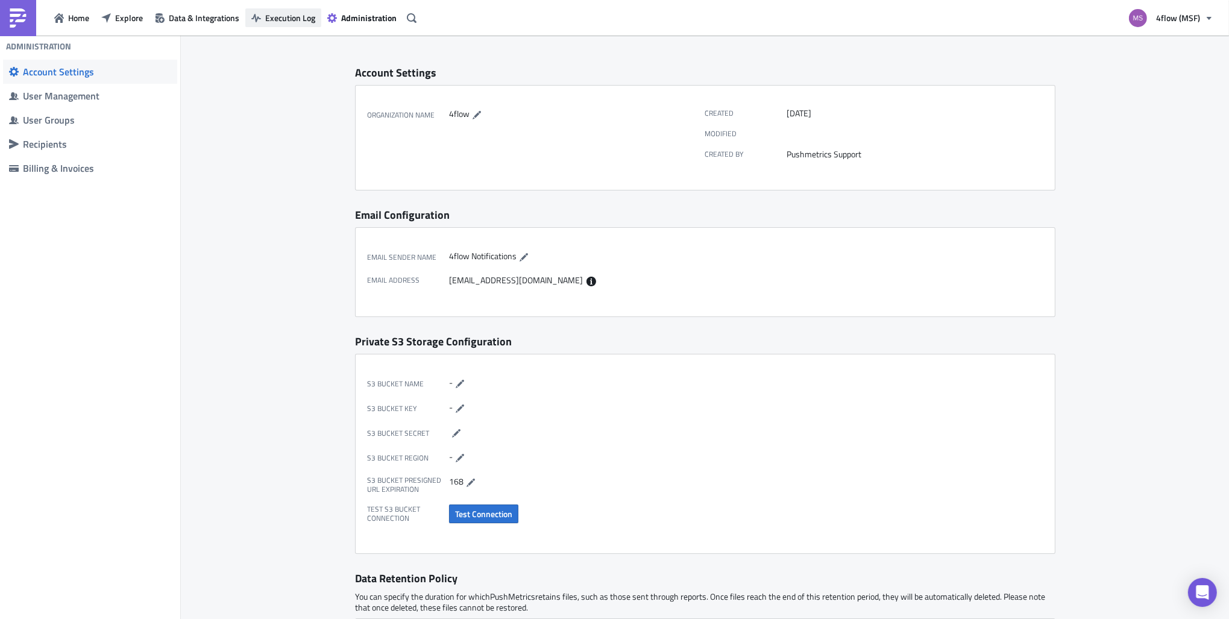
click at [272, 14] on span "Execution Log" at bounding box center [290, 17] width 50 height 13
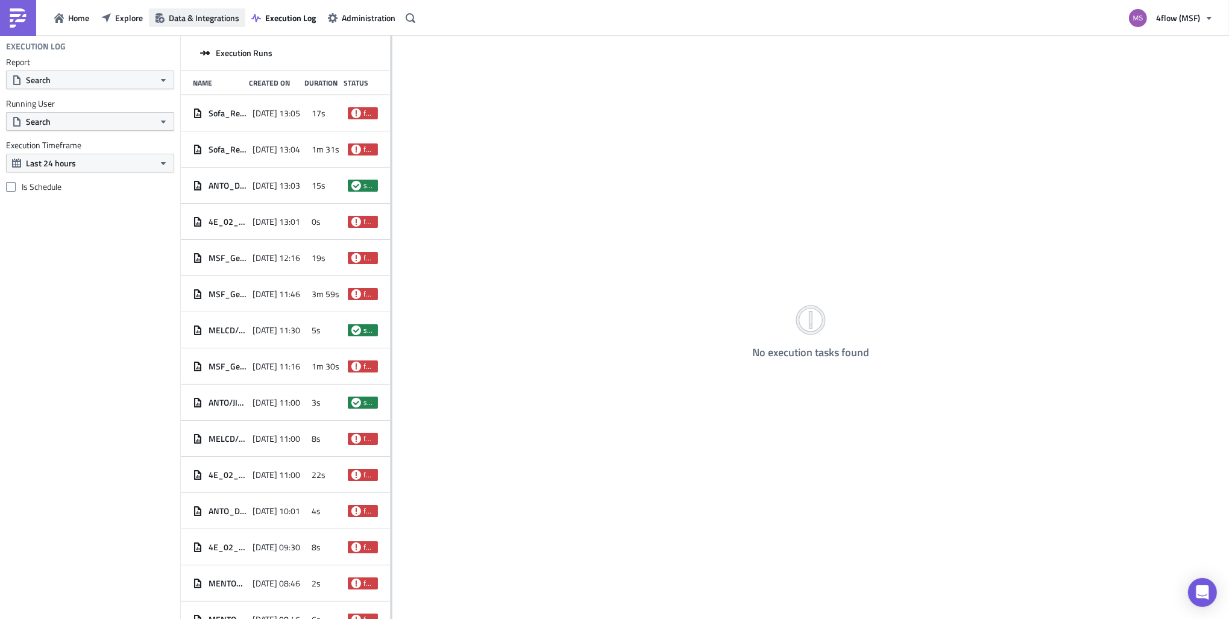
click at [186, 18] on span "Data & Integrations" at bounding box center [204, 17] width 70 height 13
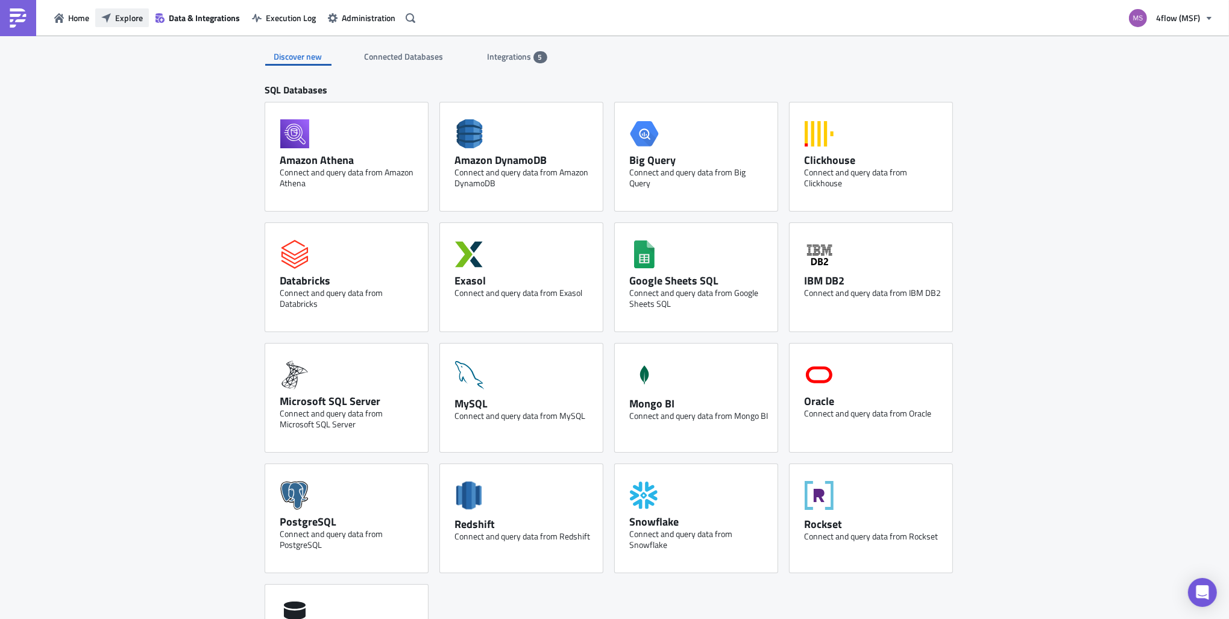
click at [130, 19] on span "Explore" at bounding box center [129, 17] width 28 height 13
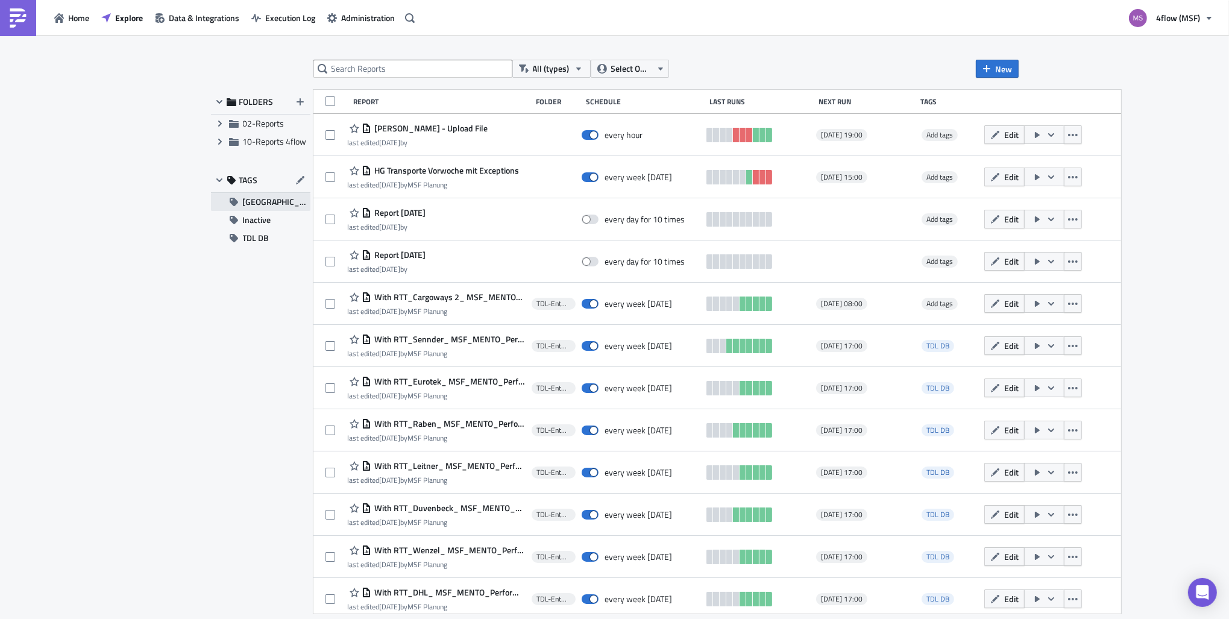
click at [257, 201] on span "[GEOGRAPHIC_DATA]" at bounding box center [276, 202] width 67 height 18
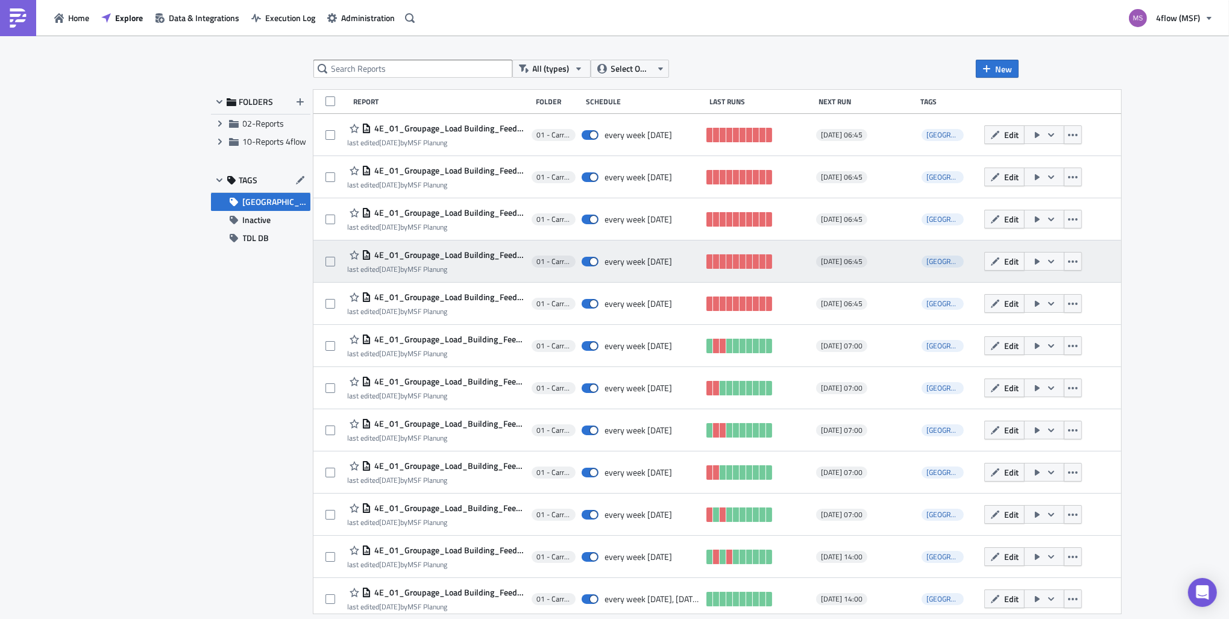
click at [1048, 261] on icon "button" at bounding box center [1051, 261] width 6 height 4
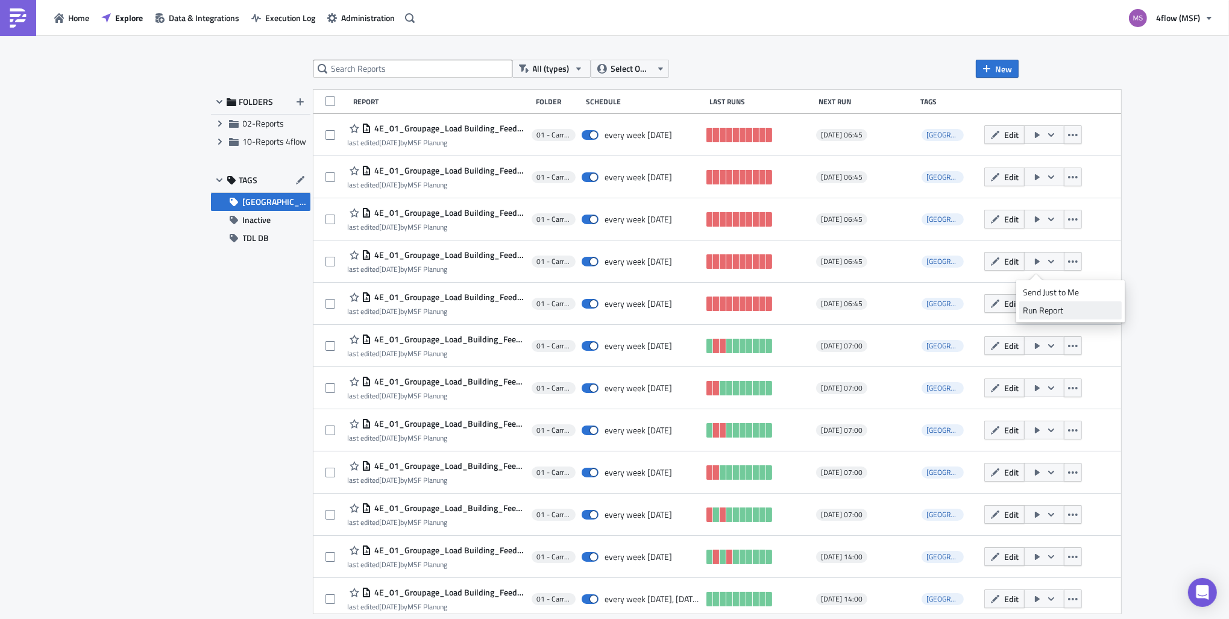
click at [1046, 307] on div "Run Report" at bounding box center [1070, 310] width 94 height 12
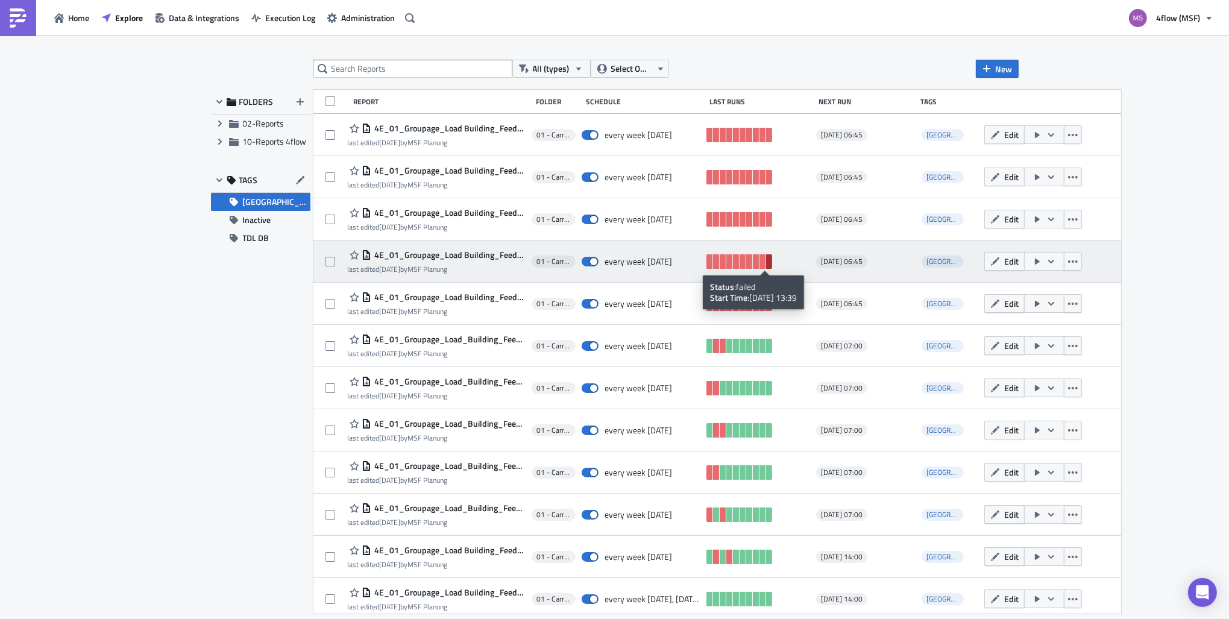
click at [766, 263] on link at bounding box center [769, 261] width 6 height 14
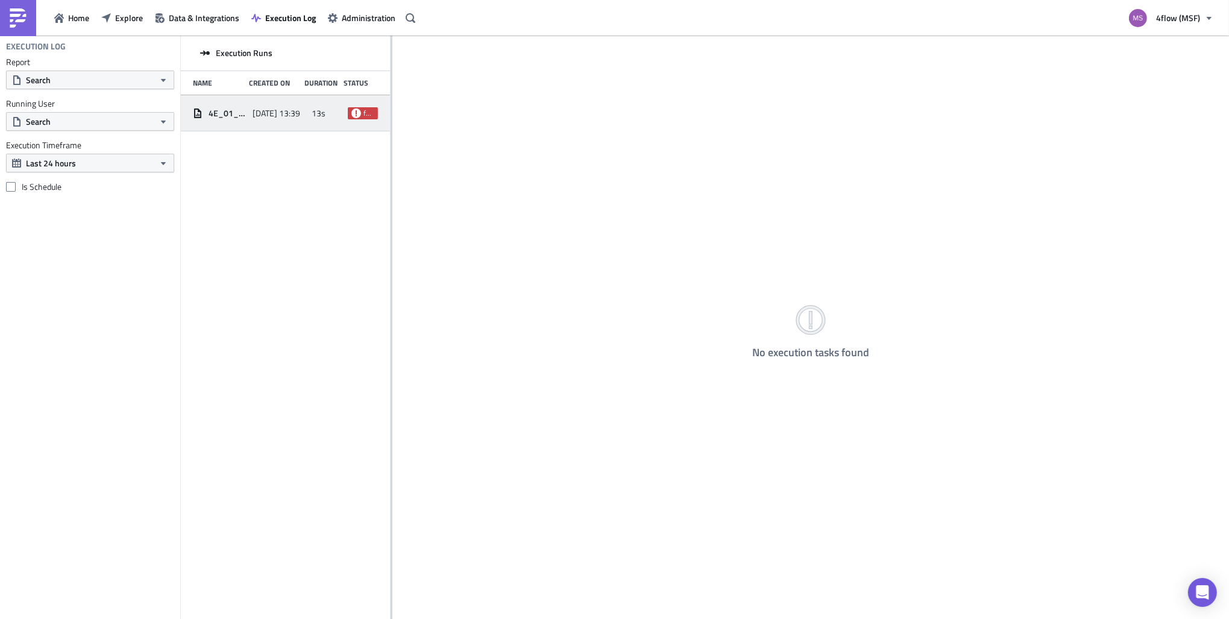
click at [248, 114] on div "4E_01_Groupage_Load Building_Feedback_Import_TU [DATE] 13:39 13s failed" at bounding box center [285, 113] width 209 height 36
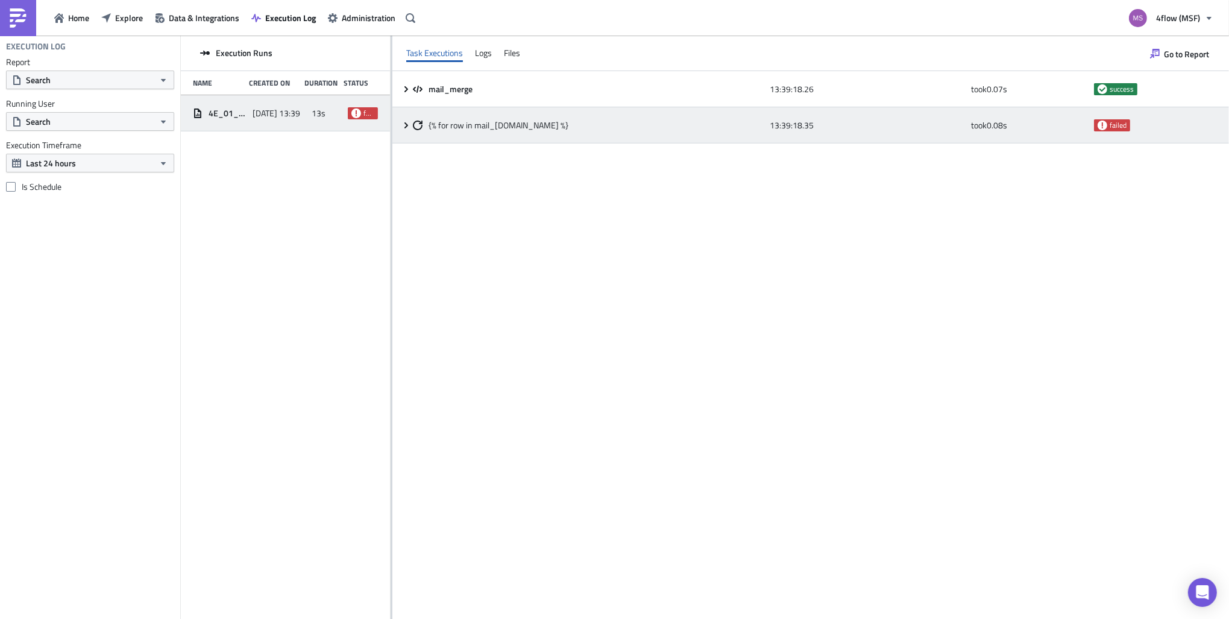
click at [407, 119] on div "mail_merge 13:39:18.26 took 0.07 s success {% for row in mail_[DOMAIN_NAME] %} …" at bounding box center [810, 344] width 836 height 547
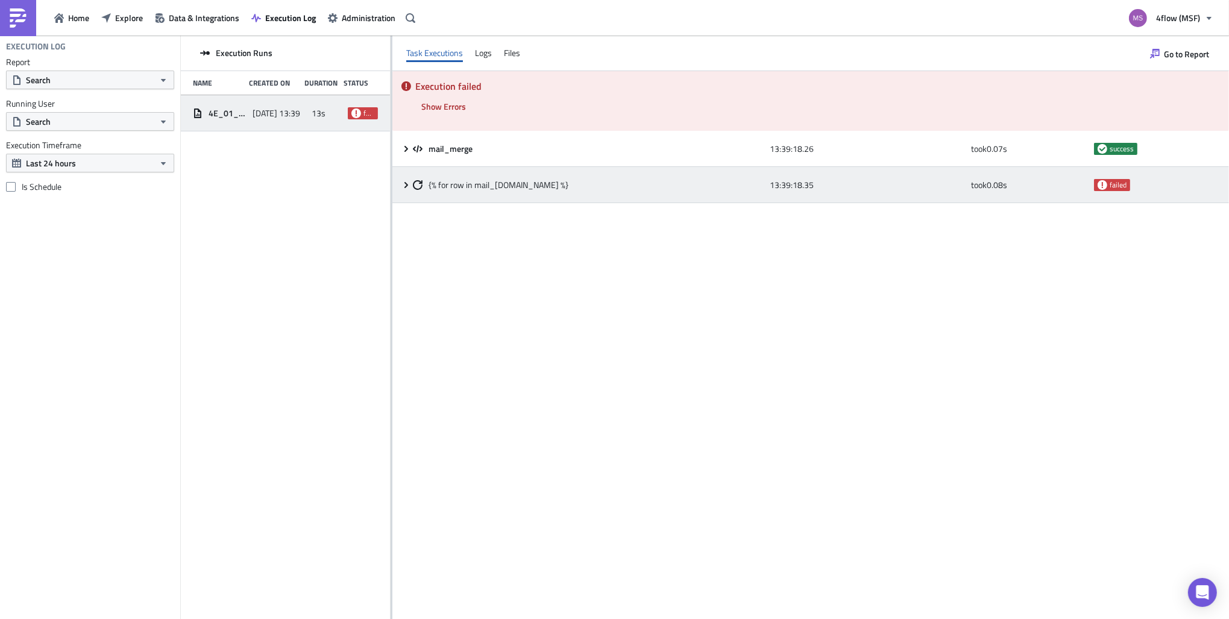
click at [410, 178] on div "{% for row in mail_[DOMAIN_NAME] %} 13:39:18.35 took 0.08 s failed" at bounding box center [810, 185] width 836 height 36
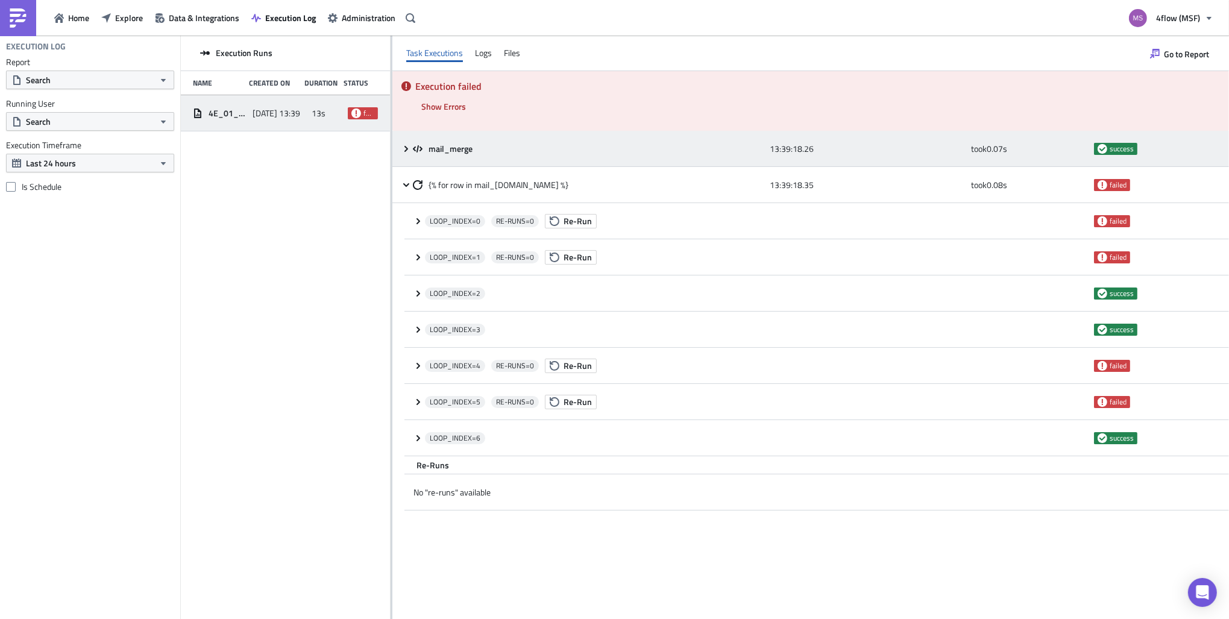
click at [410, 155] on div "mail_merge 13:39:18.26 took 0.07 s success" at bounding box center [810, 149] width 836 height 36
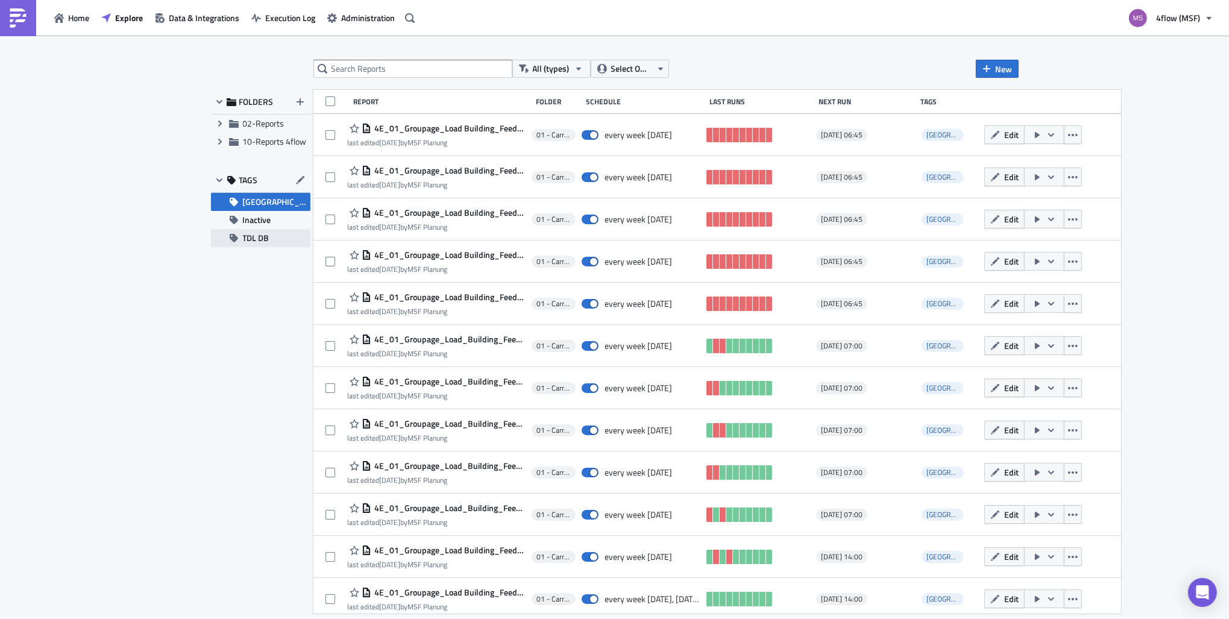
click at [261, 245] on span "TDL DB" at bounding box center [256, 238] width 27 height 18
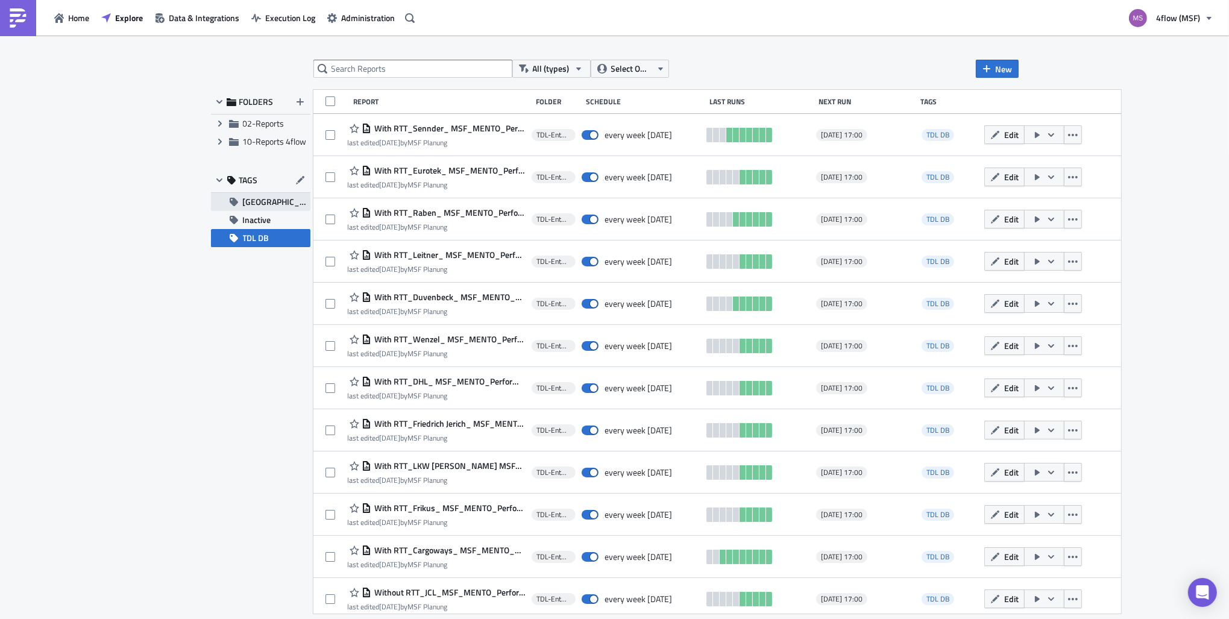
click at [255, 202] on span "[GEOGRAPHIC_DATA]" at bounding box center [276, 202] width 67 height 18
